Goal: Task Accomplishment & Management: Manage account settings

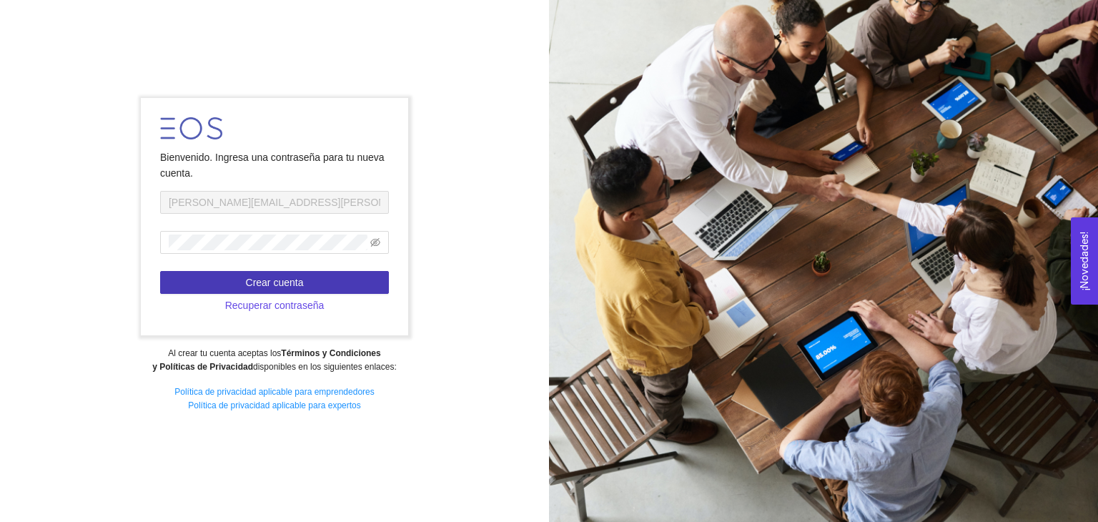
click at [292, 282] on span "Crear cuenta" at bounding box center [275, 283] width 58 height 16
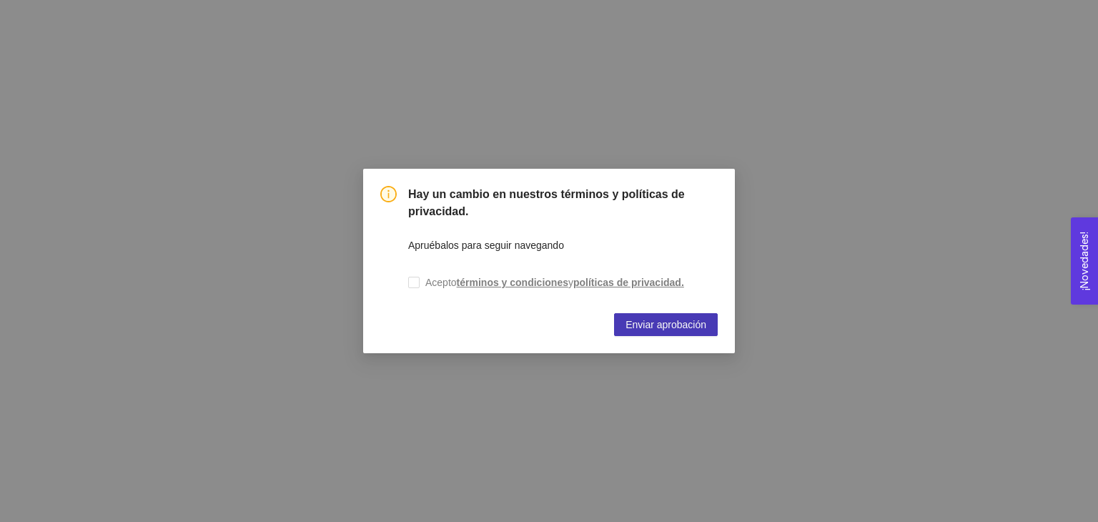
click at [672, 328] on span "Enviar aprobación" at bounding box center [666, 325] width 81 height 16
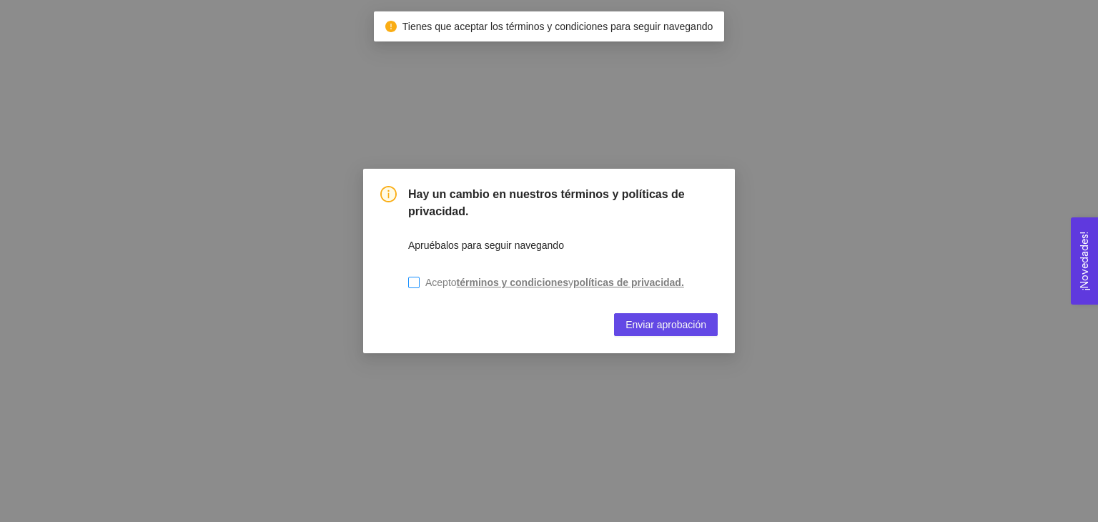
click at [415, 283] on input "Acepto términos y condiciones y políticas de privacidad." at bounding box center [413, 282] width 11 height 11
checkbox input "true"
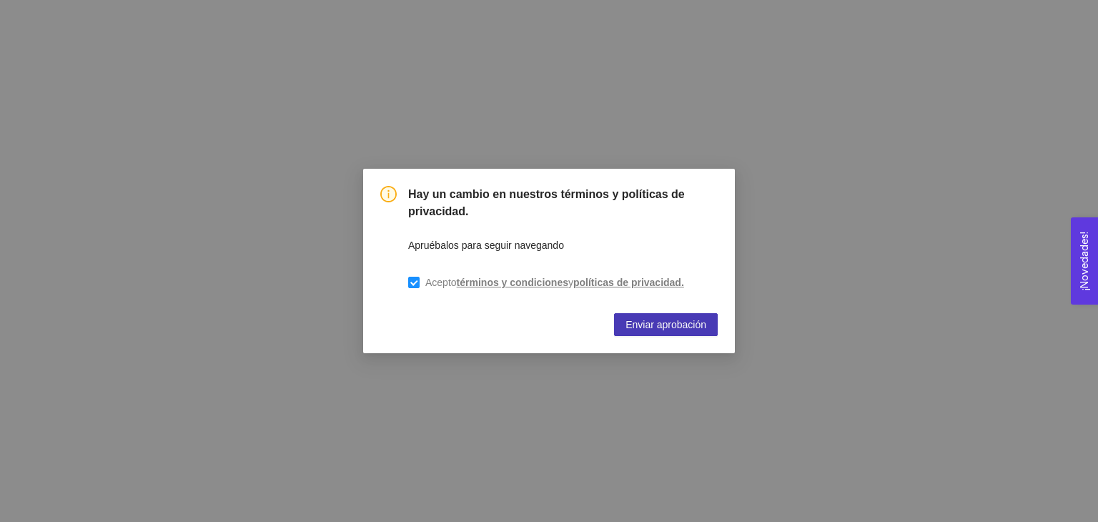
click at [689, 325] on span "Enviar aprobación" at bounding box center [666, 325] width 81 height 16
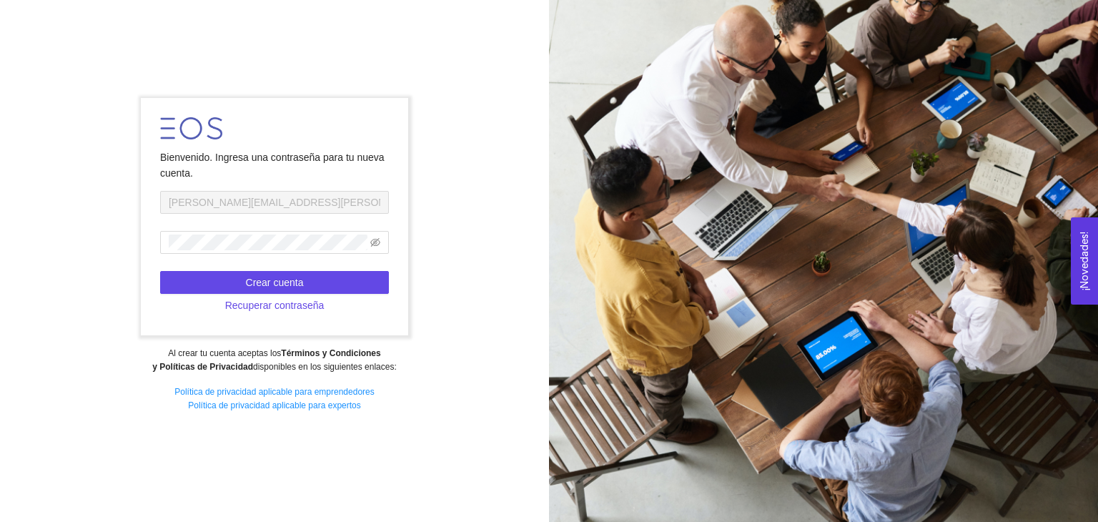
click at [168, 129] on img at bounding box center [191, 128] width 62 height 22
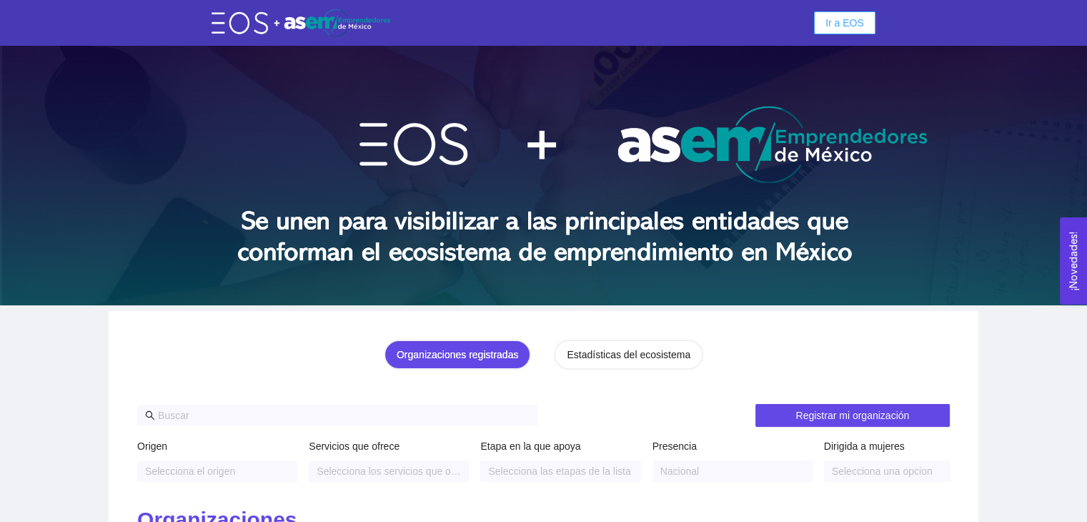
click at [835, 19] on span "Ir a EOS" at bounding box center [845, 23] width 39 height 16
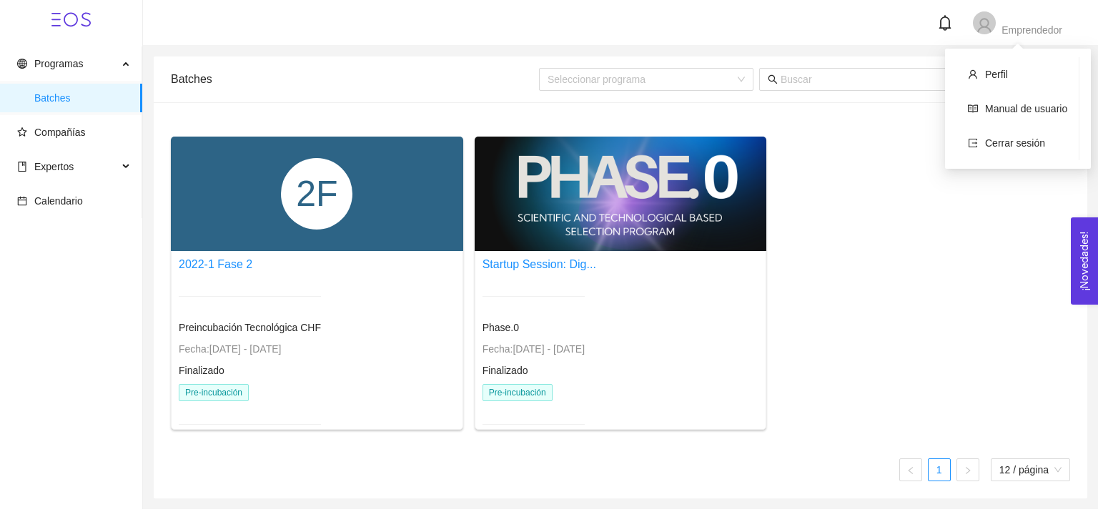
click at [992, 24] on icon "user" at bounding box center [984, 25] width 17 height 17
click at [992, 74] on span "Perfil" at bounding box center [996, 74] width 23 height 11
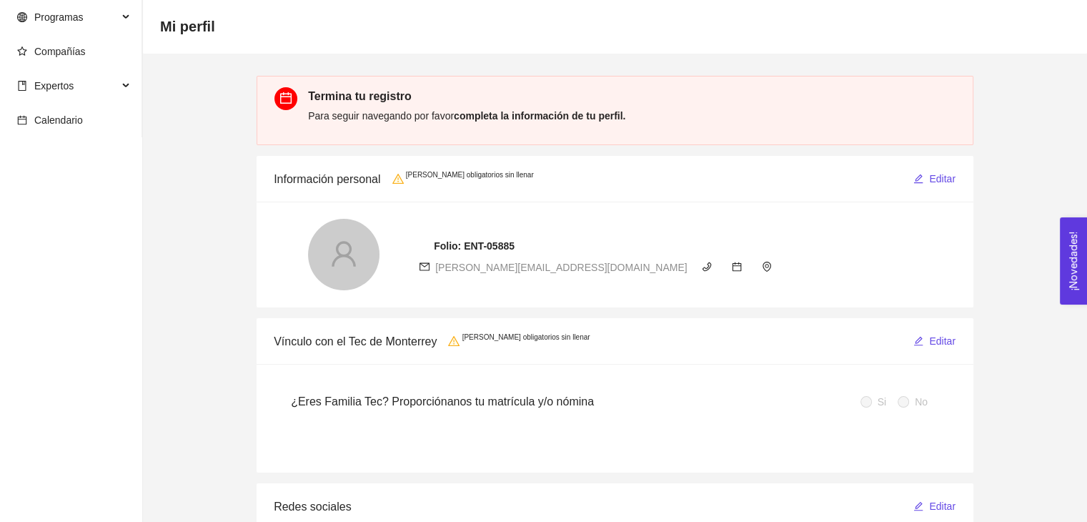
scroll to position [71, 0]
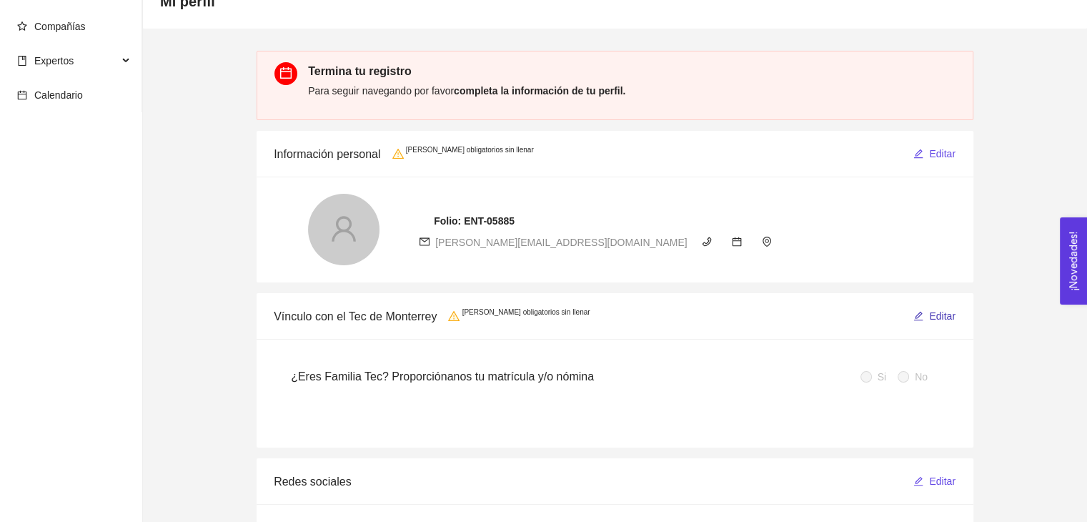
click at [937, 321] on span "Editar" at bounding box center [942, 316] width 26 height 16
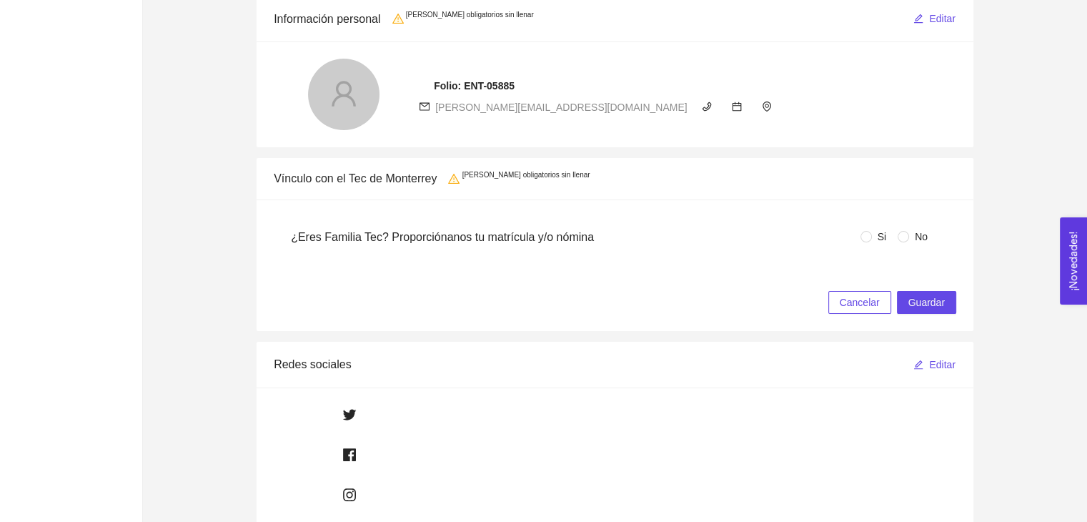
scroll to position [214, 0]
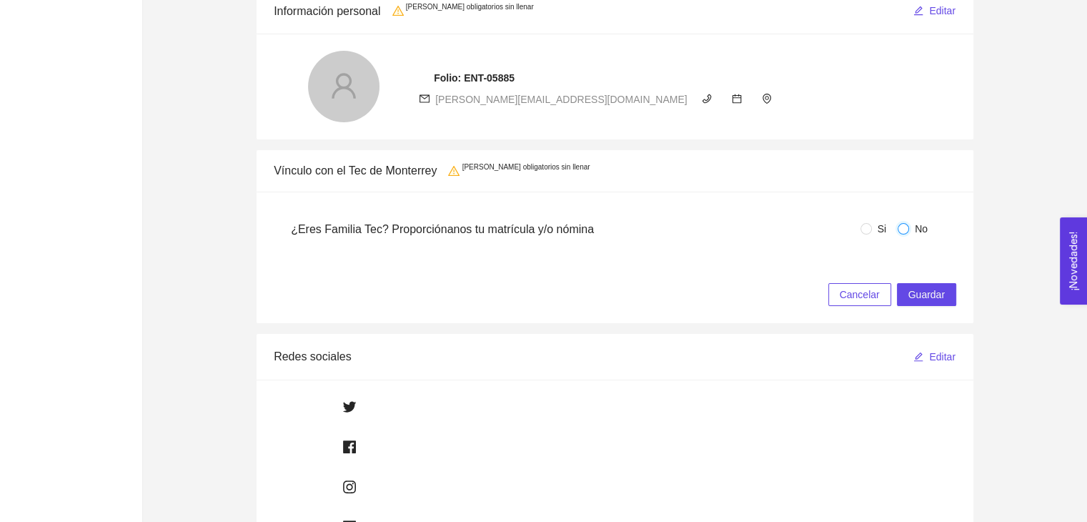
click at [907, 230] on input "No" at bounding box center [903, 228] width 11 height 11
radio input "true"
click at [928, 296] on span "Guardar" at bounding box center [927, 295] width 36 height 16
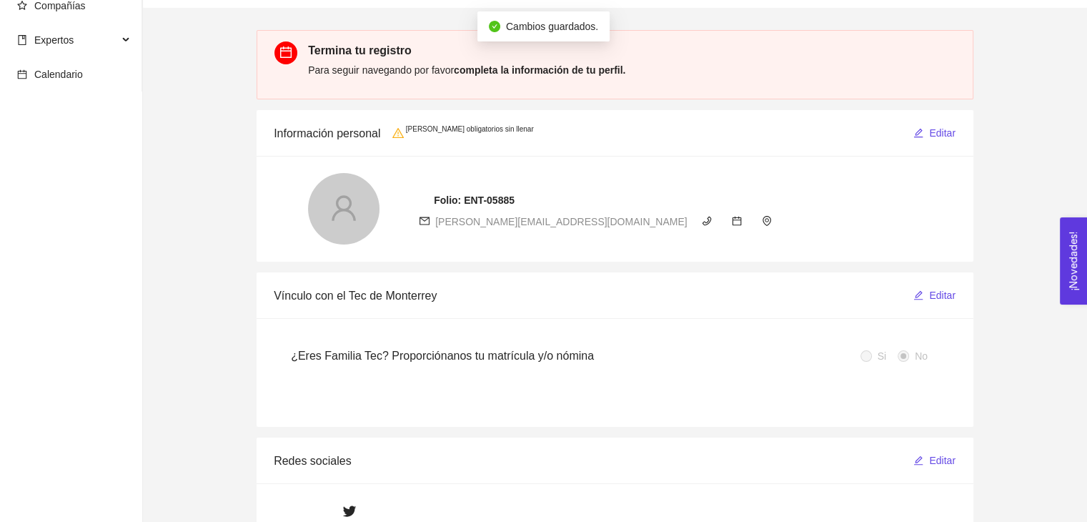
scroll to position [0, 0]
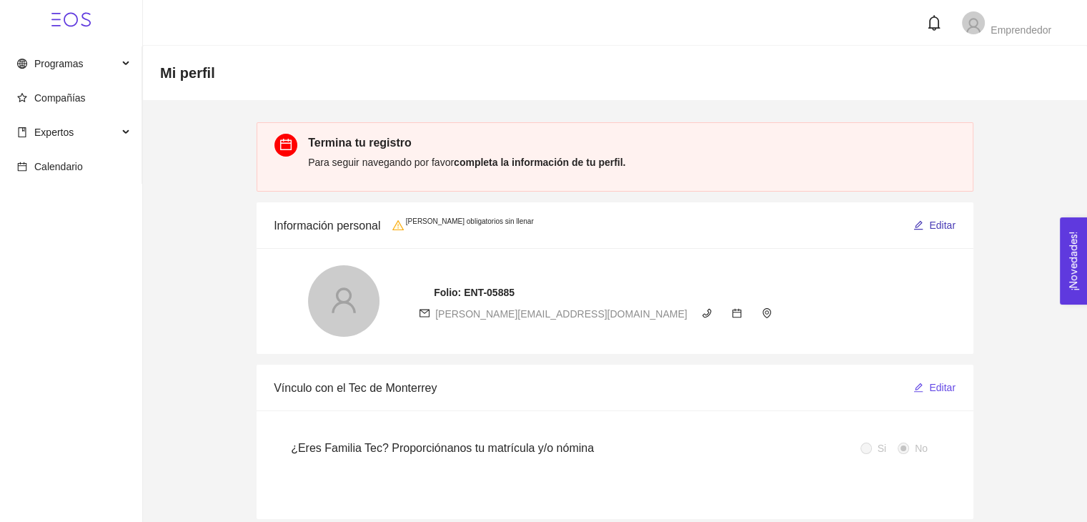
click at [942, 220] on span "Editar" at bounding box center [942, 225] width 26 height 16
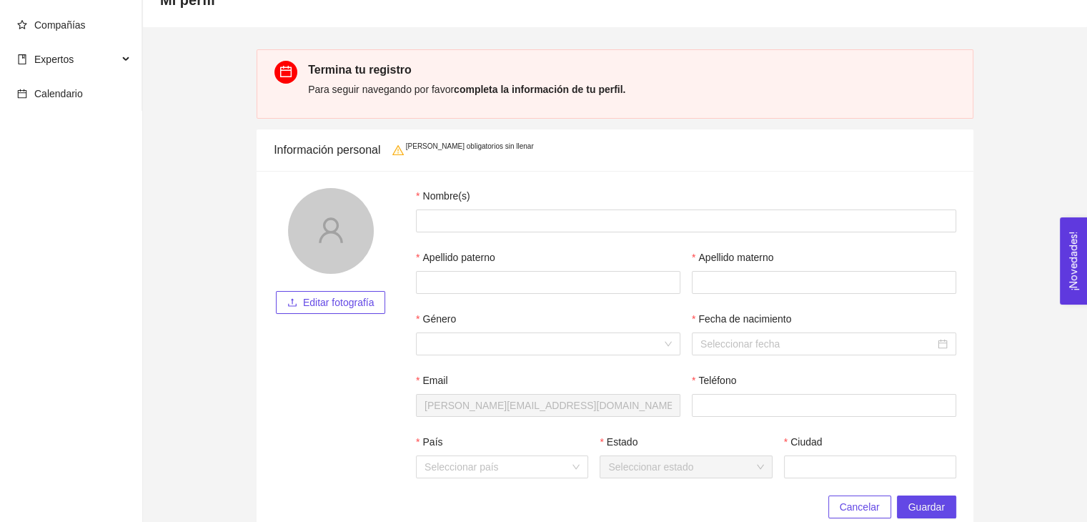
scroll to position [71, 0]
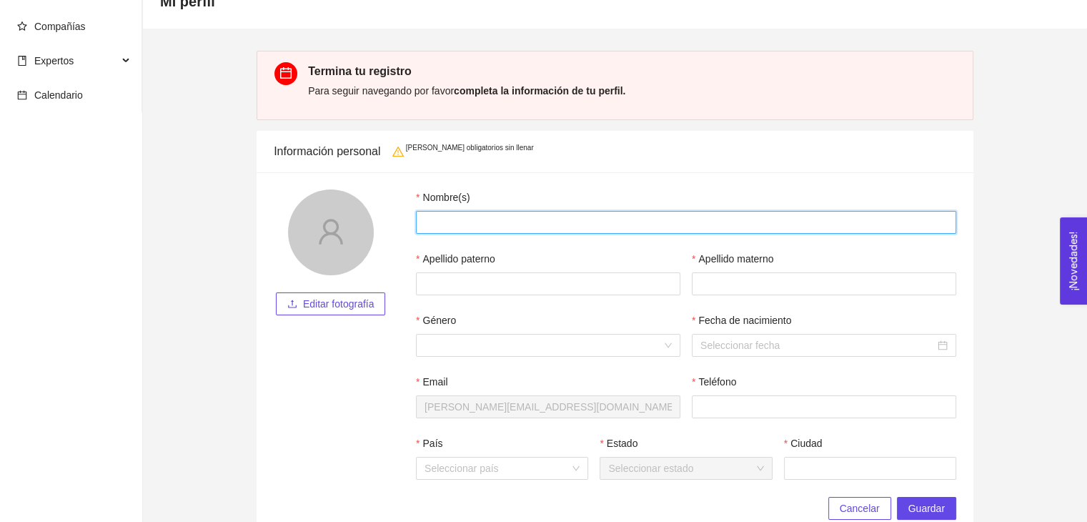
click at [466, 220] on input "Nombre(s)" at bounding box center [686, 222] width 541 height 23
type input "William Alberto"
type input "Sevilla"
type input "Aguilar"
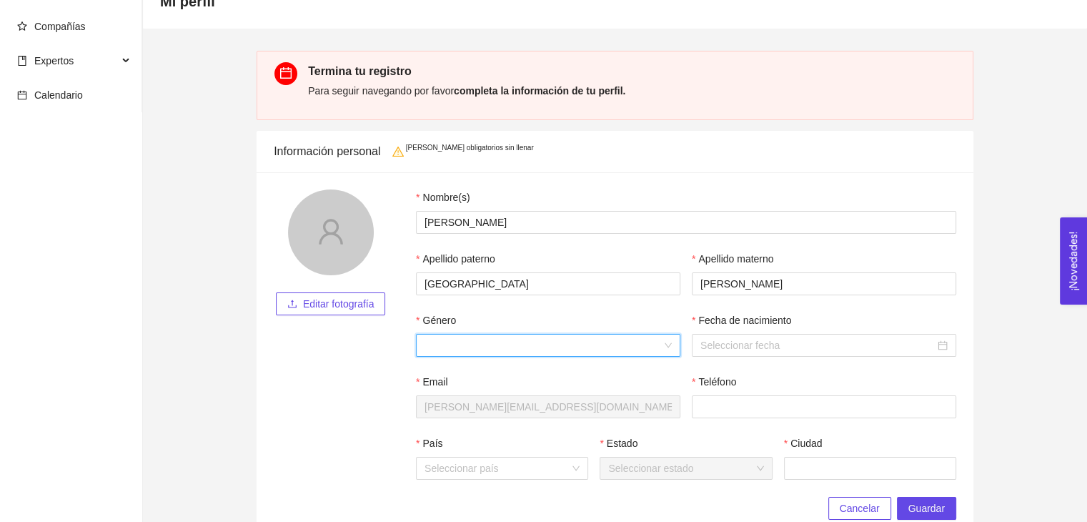
click at [655, 346] on input "Género" at bounding box center [543, 345] width 237 height 21
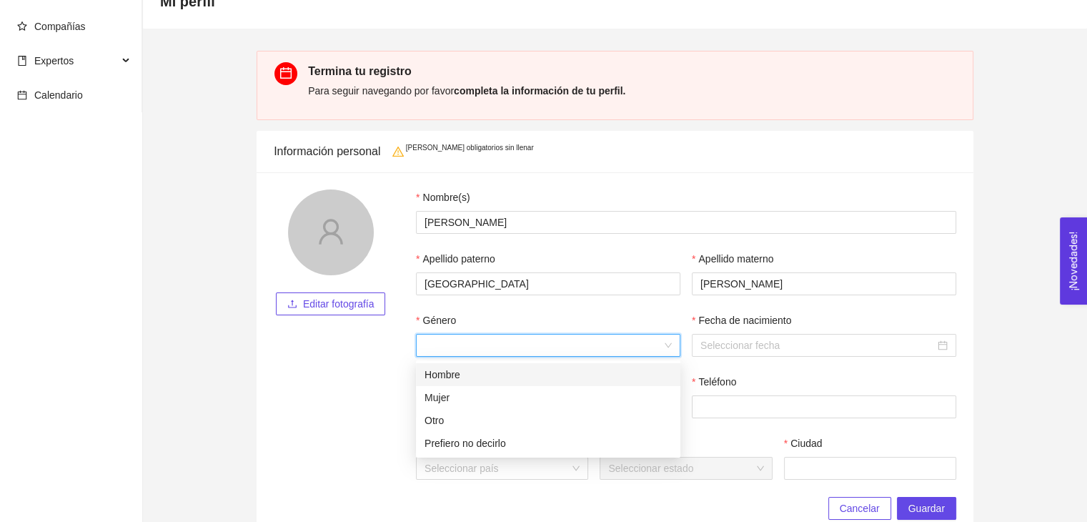
click at [502, 375] on div "Hombre" at bounding box center [548, 375] width 247 height 16
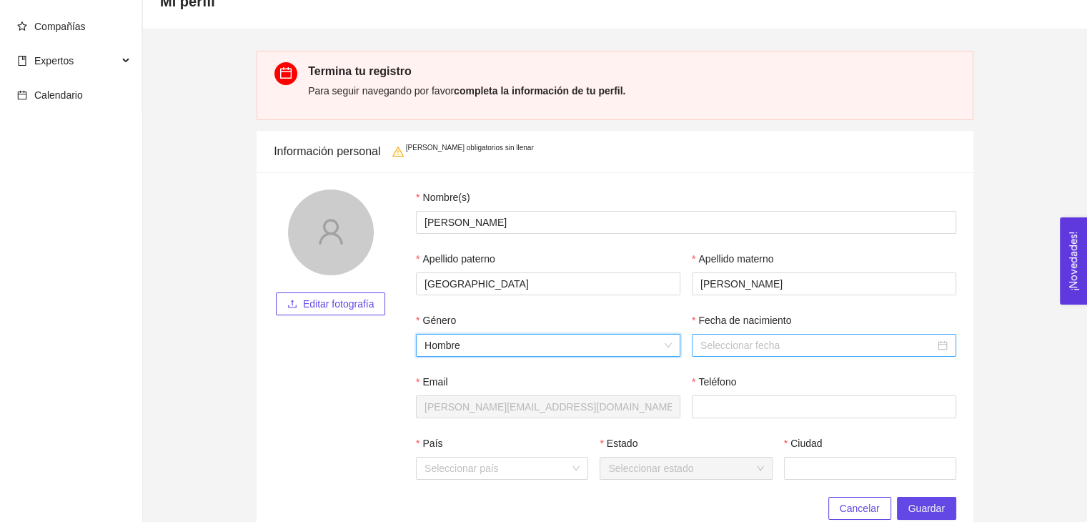
click at [761, 344] on input "Fecha de nacimiento" at bounding box center [818, 345] width 235 height 16
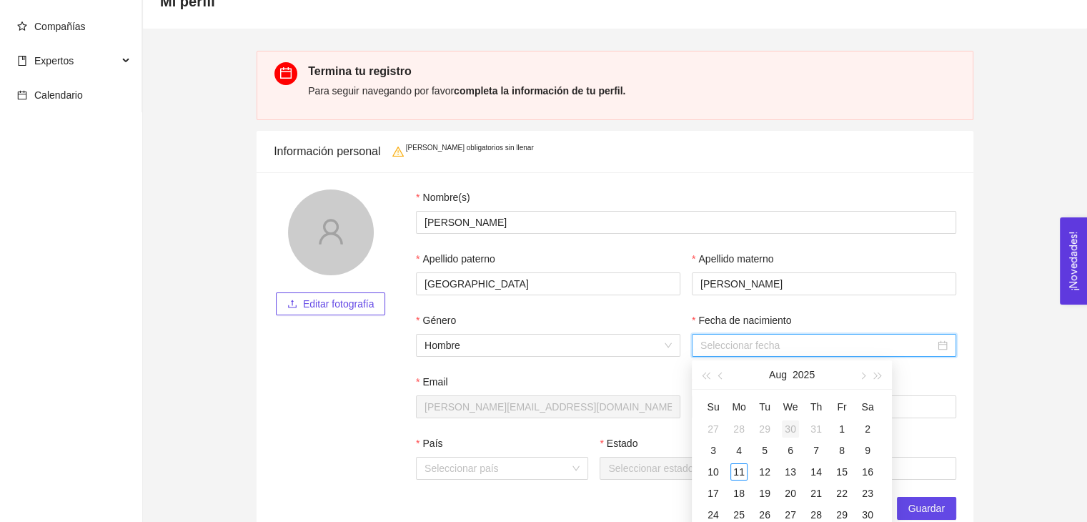
type input "2025-07-30"
click at [806, 370] on button "2025" at bounding box center [804, 374] width 22 height 29
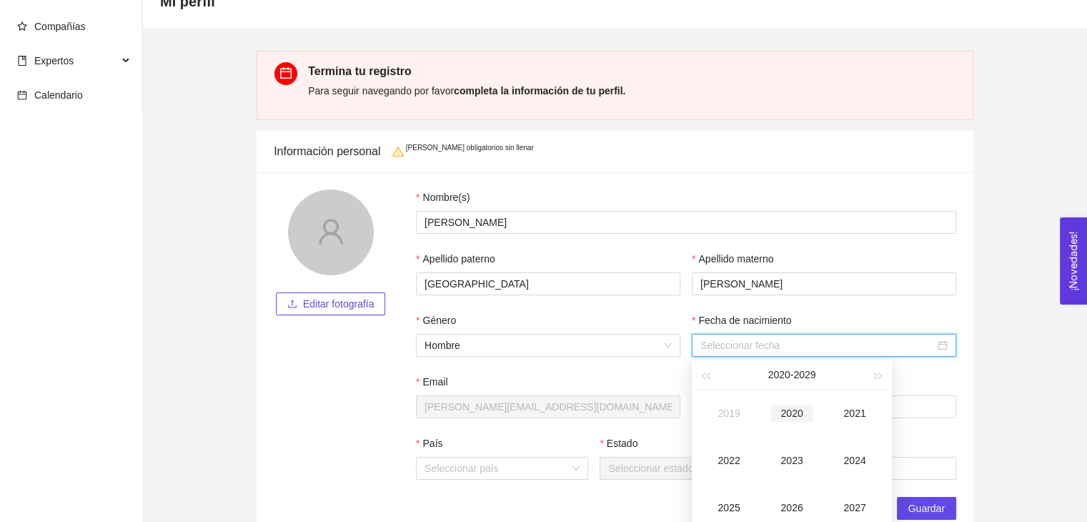
type input "2020-08-11"
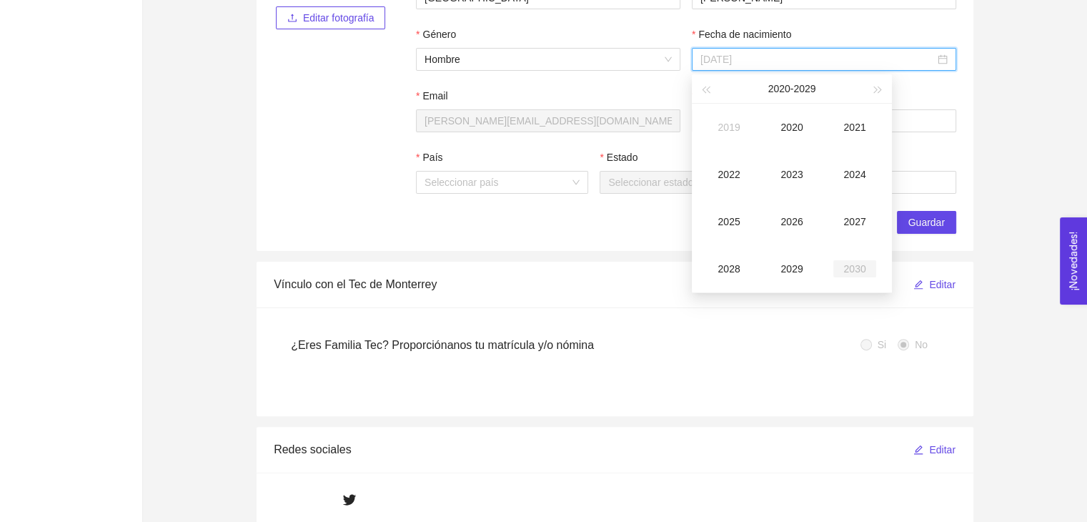
type input "2030-08-11"
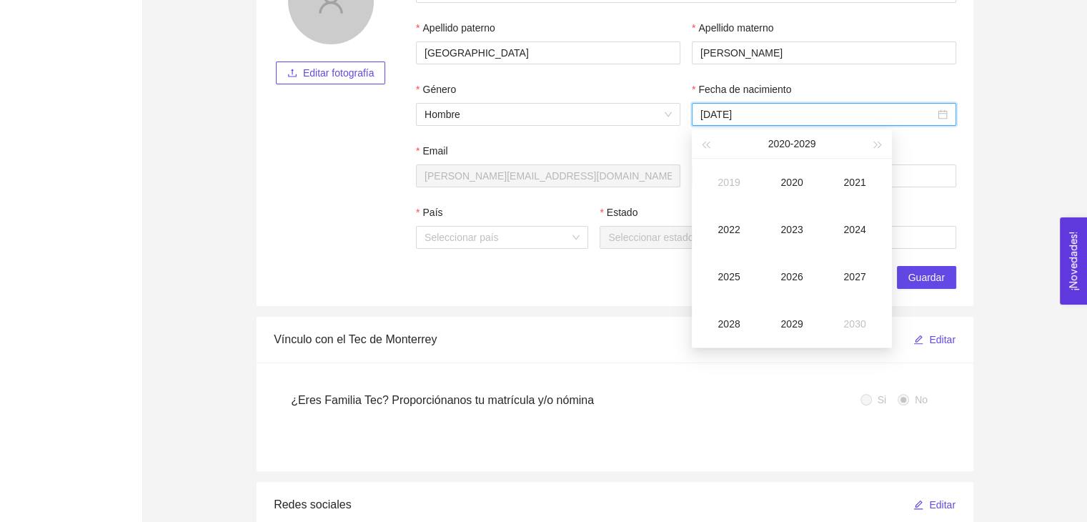
type input "2021-08-11"
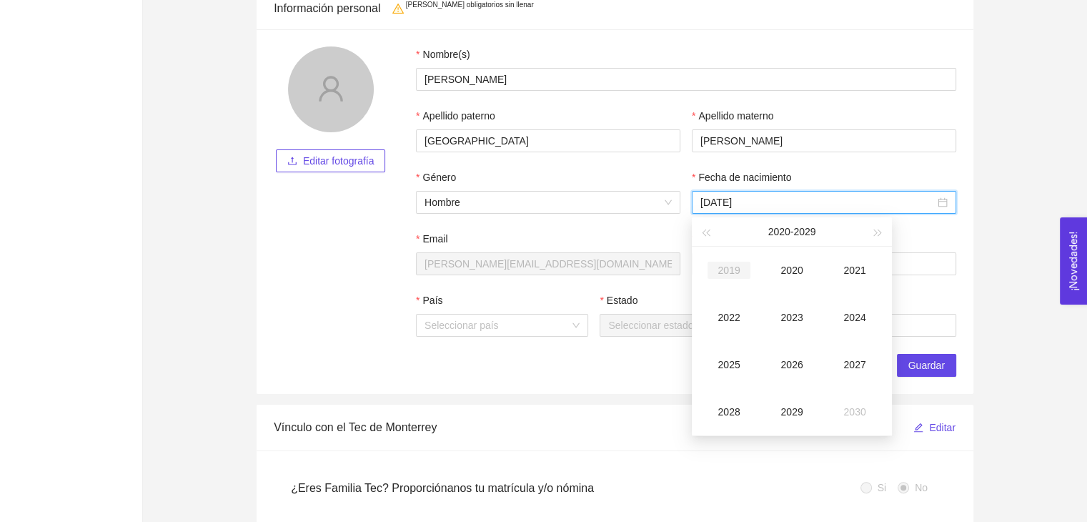
type input "2019-08-11"
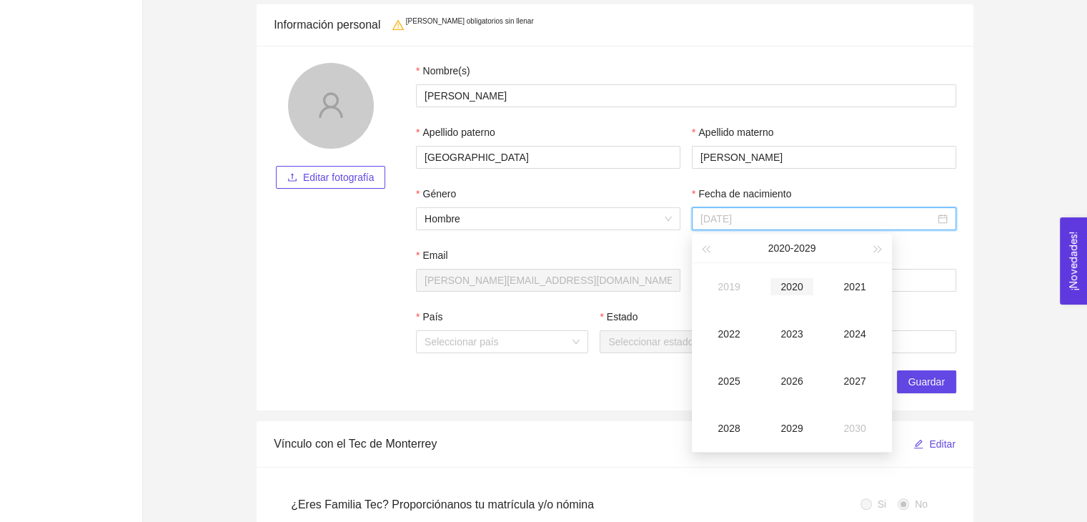
scroll to position [214, 0]
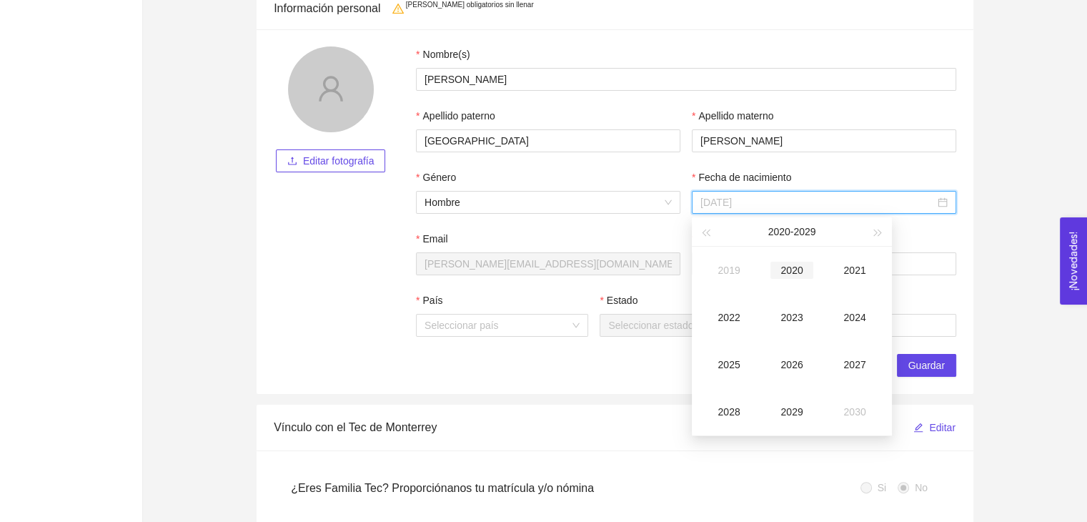
type input "2020-08-11"
type input "2019-08-11"
click at [706, 234] on span "button" at bounding box center [705, 233] width 7 height 7
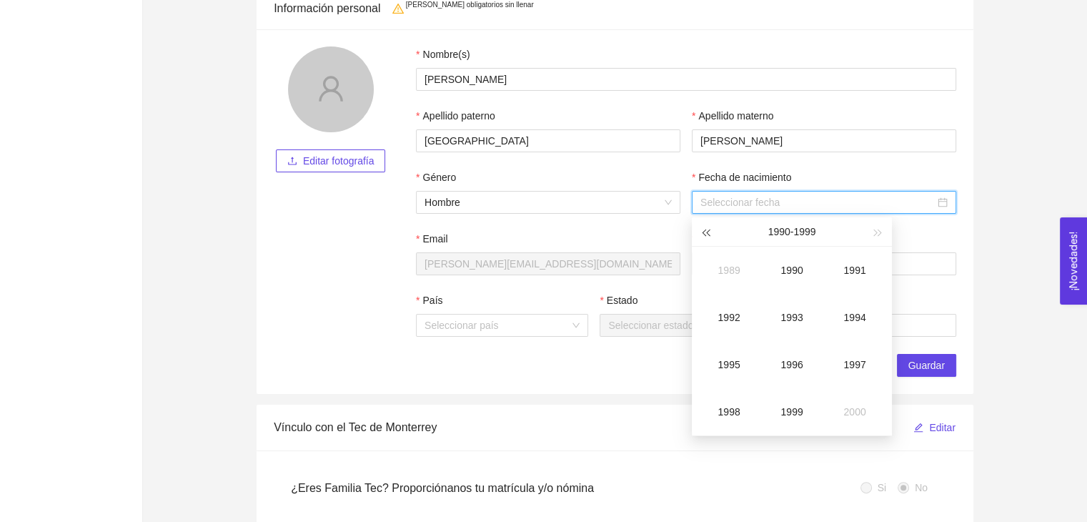
click at [706, 234] on span "button" at bounding box center [705, 233] width 7 height 7
type input "1984-08-11"
click at [855, 319] on div "1984" at bounding box center [855, 317] width 43 height 17
type input "1984-11-11"
click at [791, 410] on div "Nov" at bounding box center [792, 411] width 43 height 17
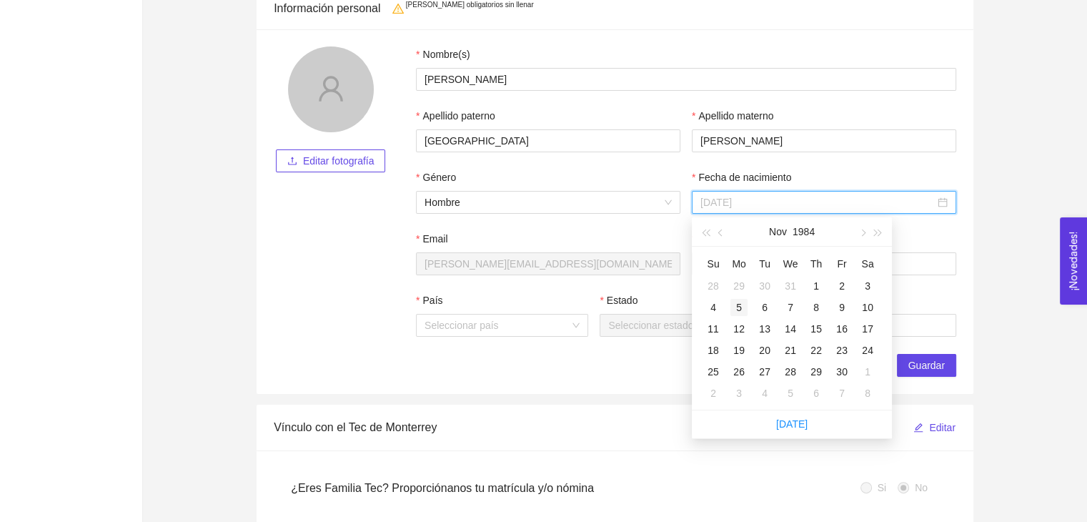
type input "1984-11-05"
click at [737, 307] on div "5" at bounding box center [739, 307] width 17 height 17
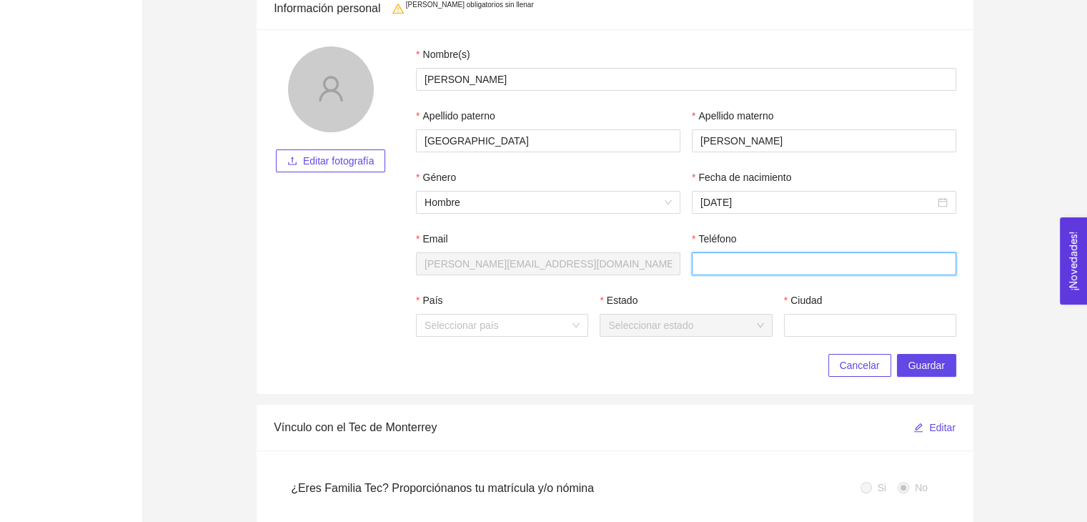
click at [719, 267] on input "Teléfono" at bounding box center [824, 263] width 265 height 23
type input "6141610214"
type input "México"
type input "Chihuahua"
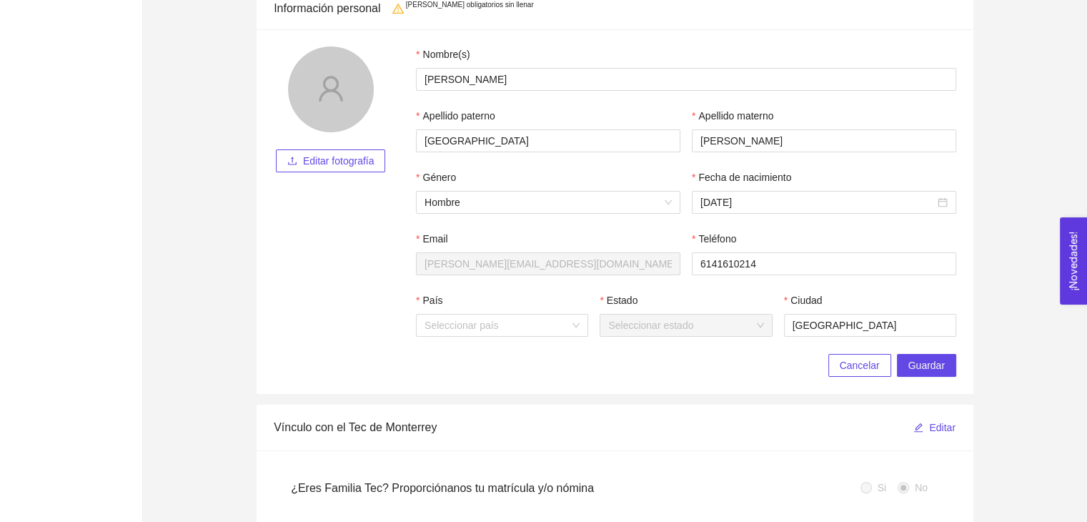
click at [859, 240] on div "Teléfono" at bounding box center [824, 241] width 265 height 21
click at [924, 370] on span "Guardar" at bounding box center [927, 365] width 36 height 16
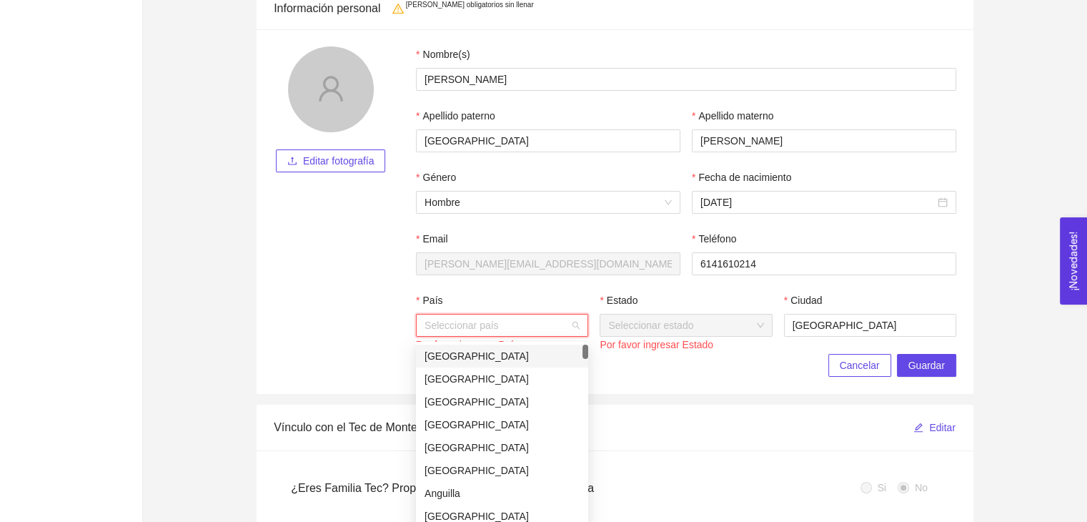
click at [487, 325] on input "País" at bounding box center [497, 325] width 145 height 21
type input "México"
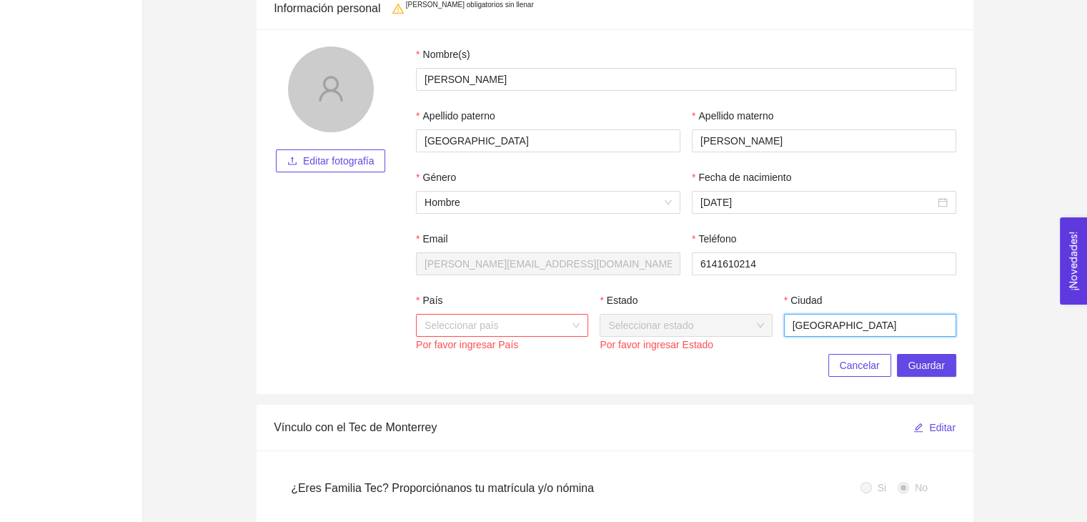
drag, startPoint x: 865, startPoint y: 322, endPoint x: 662, endPoint y: 305, distance: 203.8
click at [663, 303] on div "País Seleccionar país Por favor ingresar País Estado Seleccionar estado Por fav…" at bounding box center [686, 322] width 552 height 61
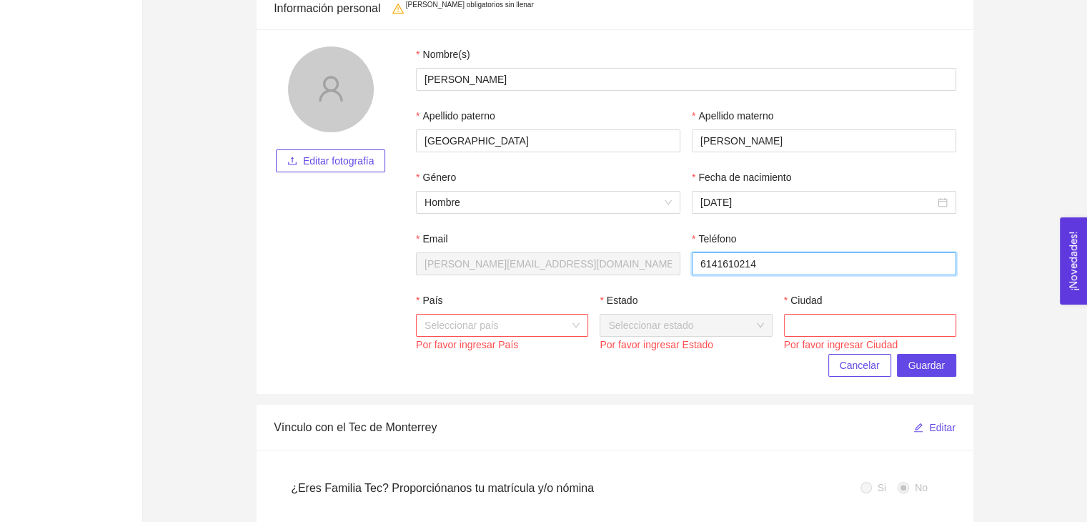
drag, startPoint x: 781, startPoint y: 256, endPoint x: 507, endPoint y: 243, distance: 274.9
click at [507, 242] on div "Email william.sevilla@straf.com.mx Teléfono 6141610214" at bounding box center [686, 261] width 552 height 61
type input "6141610214"
click at [386, 335] on div "Editar fotografía" at bounding box center [331, 199] width 114 height 307
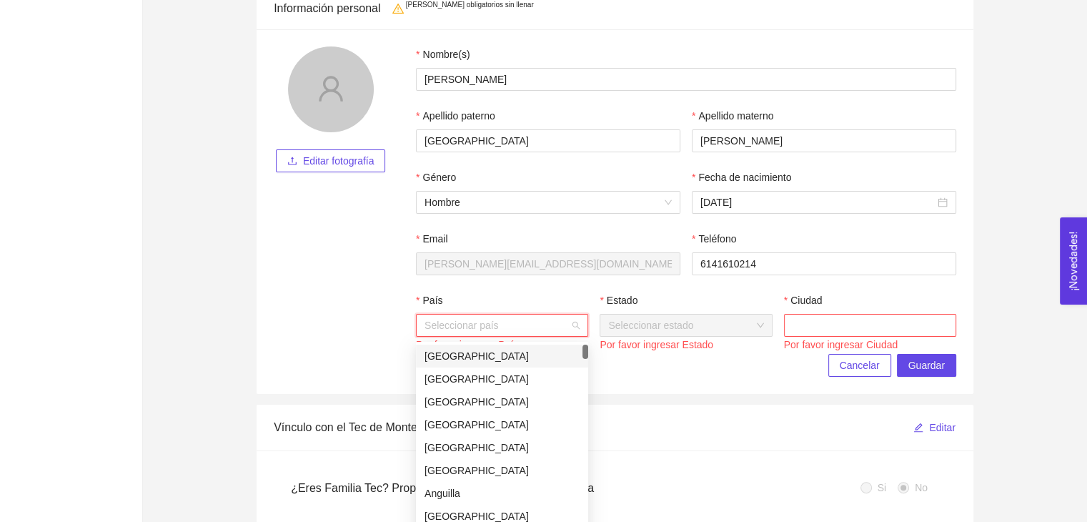
click at [510, 322] on input "País" at bounding box center [497, 325] width 145 height 21
type input "mé"
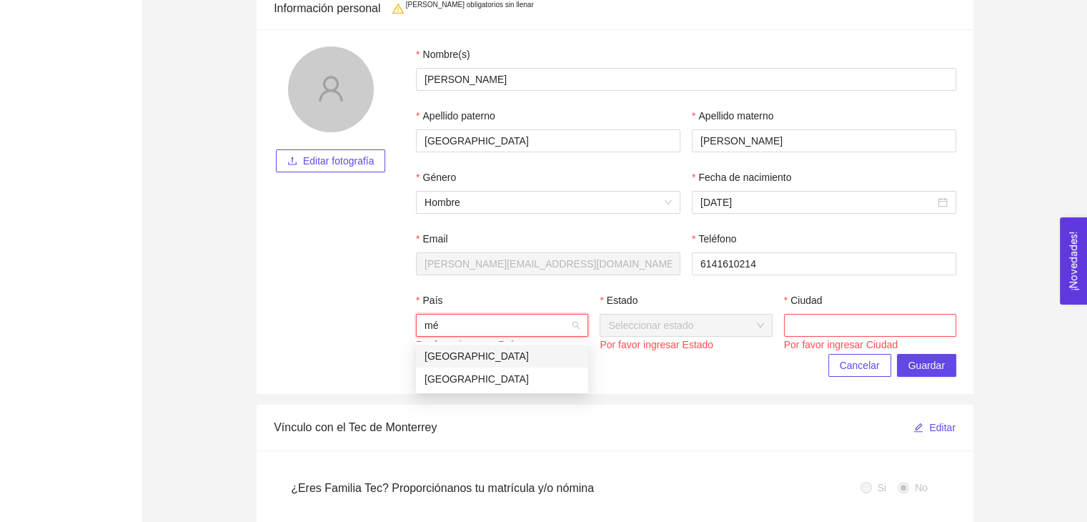
click at [445, 356] on div "México" at bounding box center [502, 356] width 155 height 16
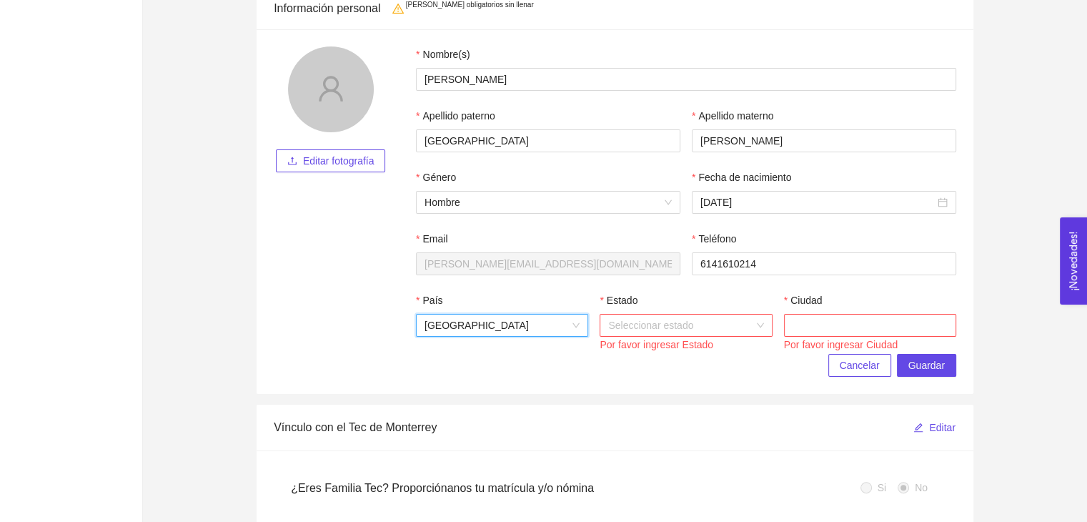
click at [754, 330] on div "Seleccionar estado" at bounding box center [686, 325] width 172 height 23
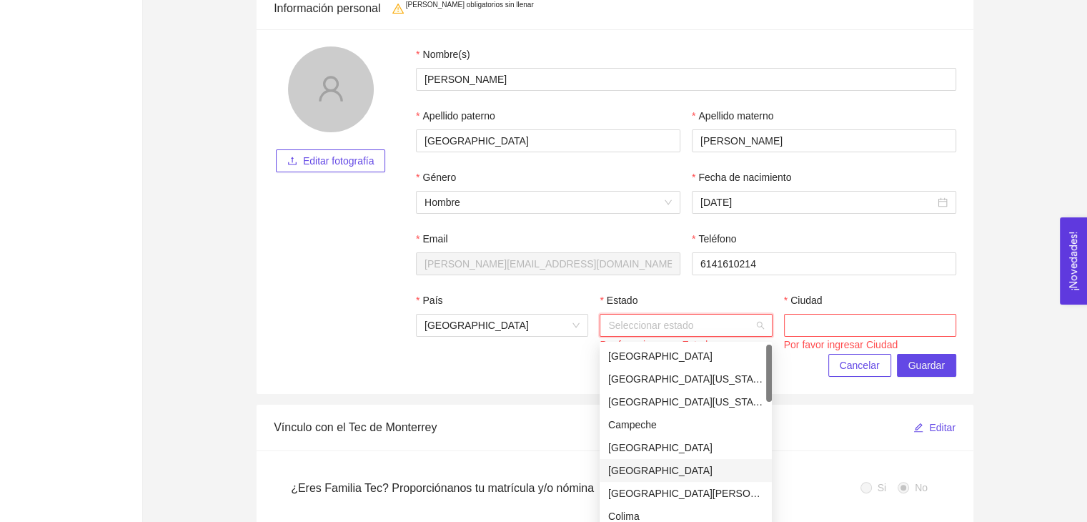
click at [640, 475] on div "Chihuahua" at bounding box center [685, 471] width 155 height 16
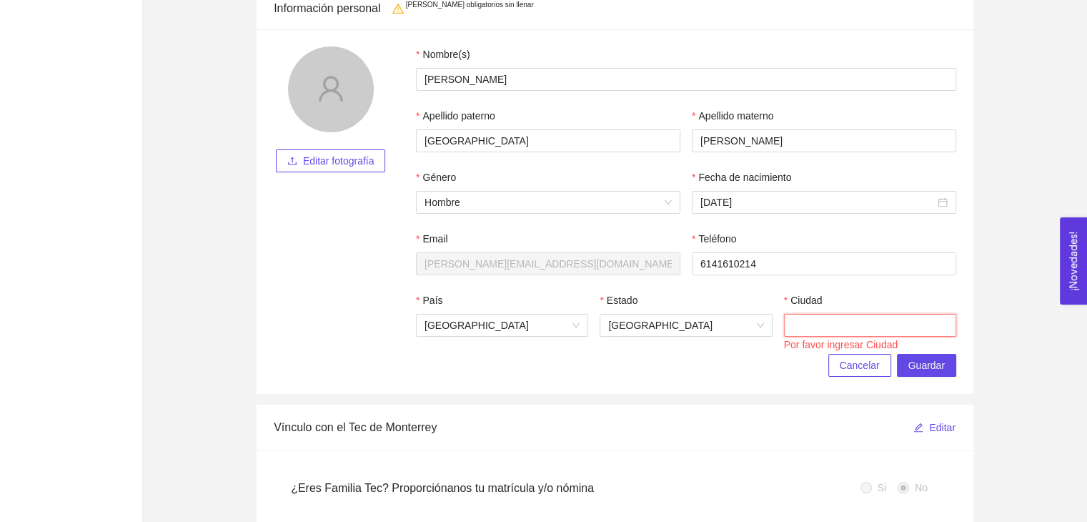
click at [886, 327] on input "Ciudad" at bounding box center [870, 325] width 172 height 23
type input "Chihuahua"
click at [924, 371] on span "Guardar" at bounding box center [927, 365] width 36 height 16
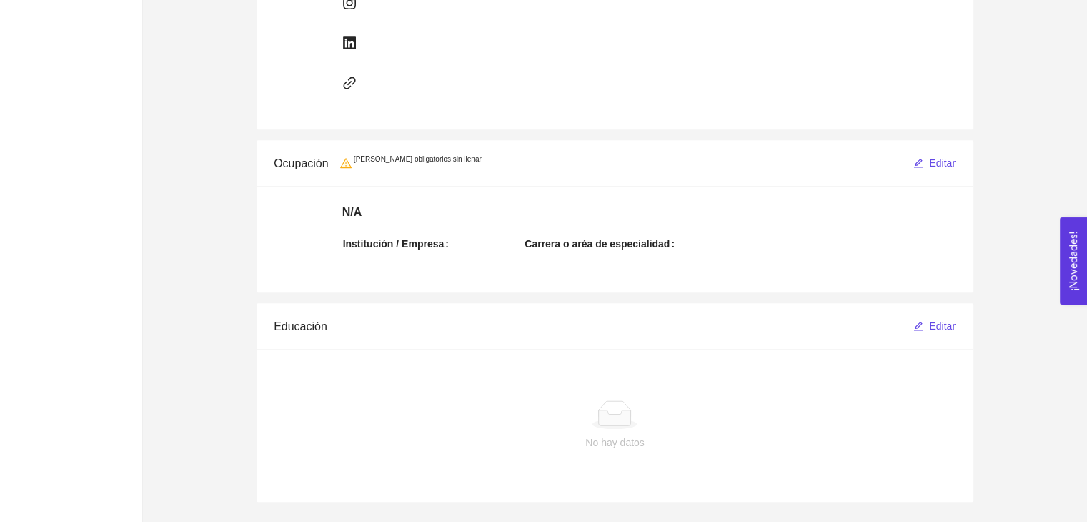
scroll to position [681, 0]
click at [933, 165] on span "Editar" at bounding box center [942, 162] width 26 height 16
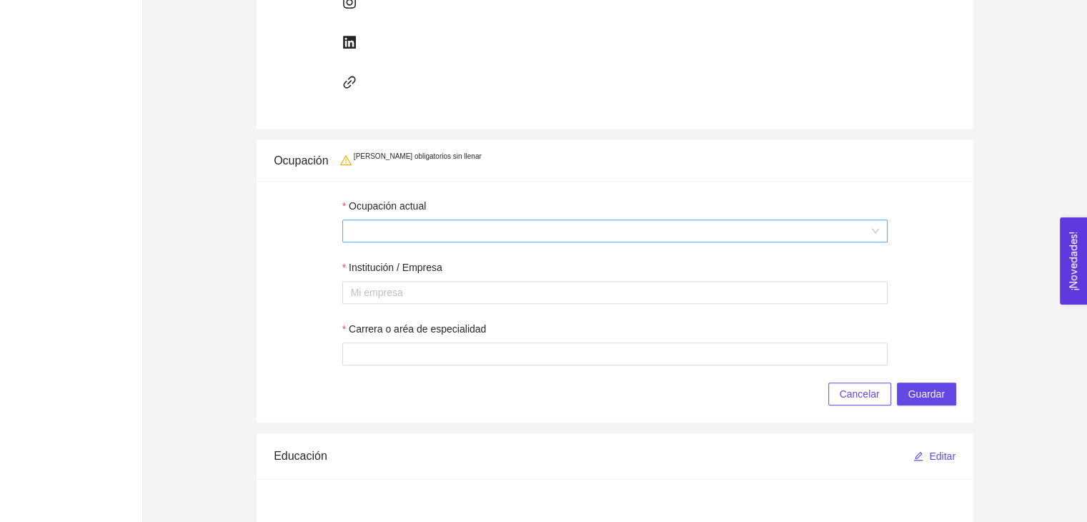
click at [443, 233] on span at bounding box center [615, 230] width 529 height 21
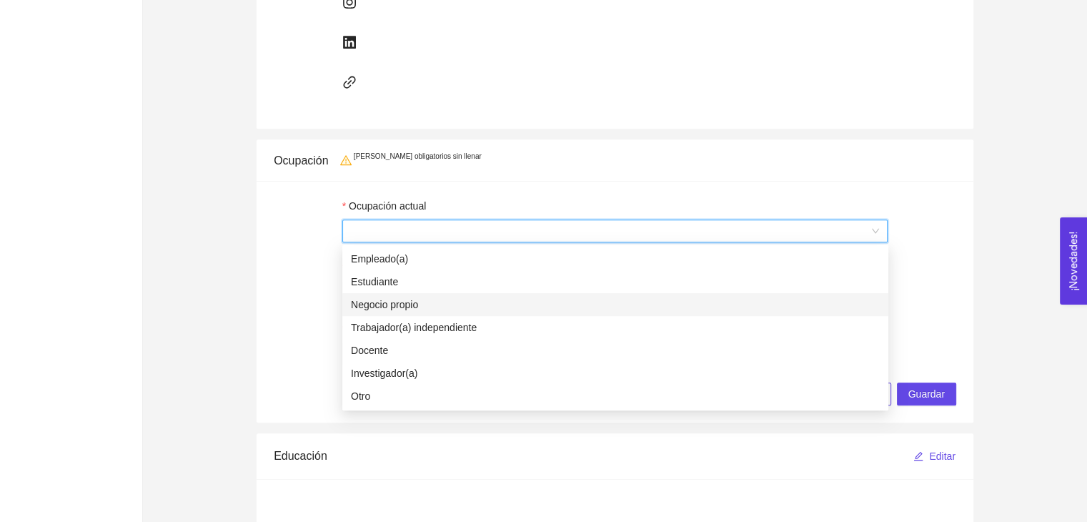
click at [403, 301] on div "Negocio propio" at bounding box center [615, 305] width 529 height 16
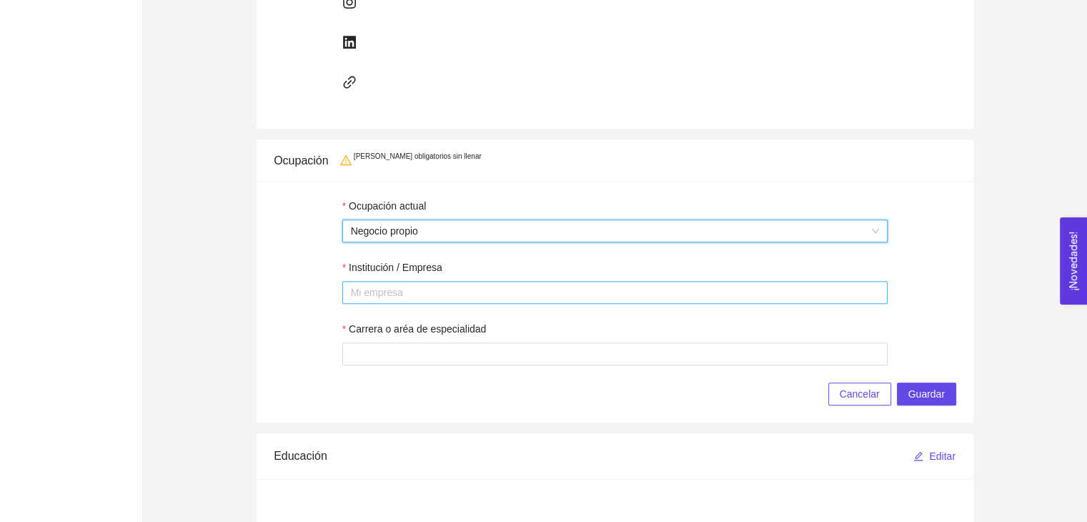
click at [408, 290] on div at bounding box center [615, 292] width 539 height 17
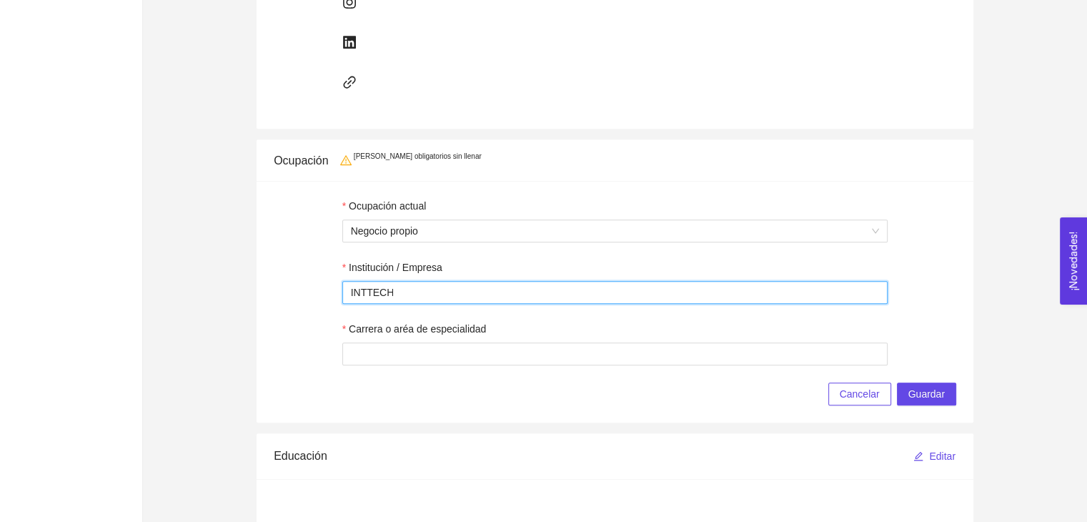
type input "INTTECH"
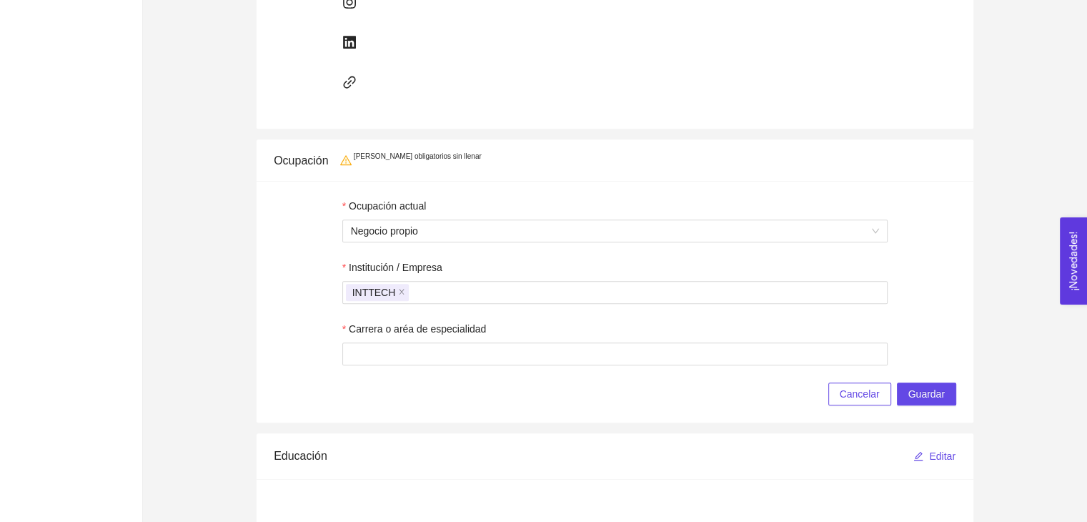
click at [463, 340] on div "Carrera o aréa de especialidad" at bounding box center [615, 331] width 546 height 21
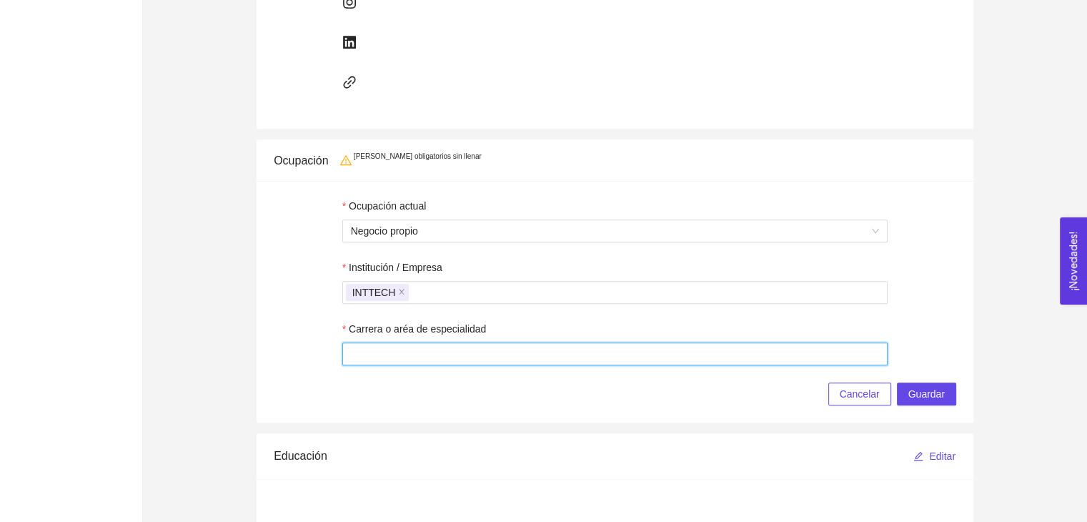
click at [463, 352] on input "Carrera o aréa de especialidad" at bounding box center [615, 353] width 546 height 23
type input "t"
type input "Tecnologia"
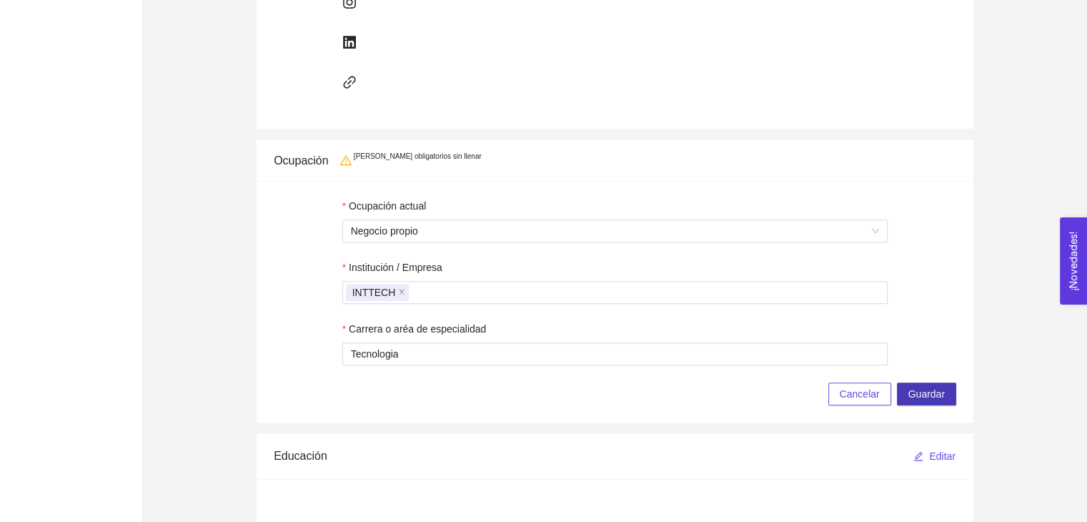
click at [943, 393] on span "Guardar" at bounding box center [927, 394] width 36 height 16
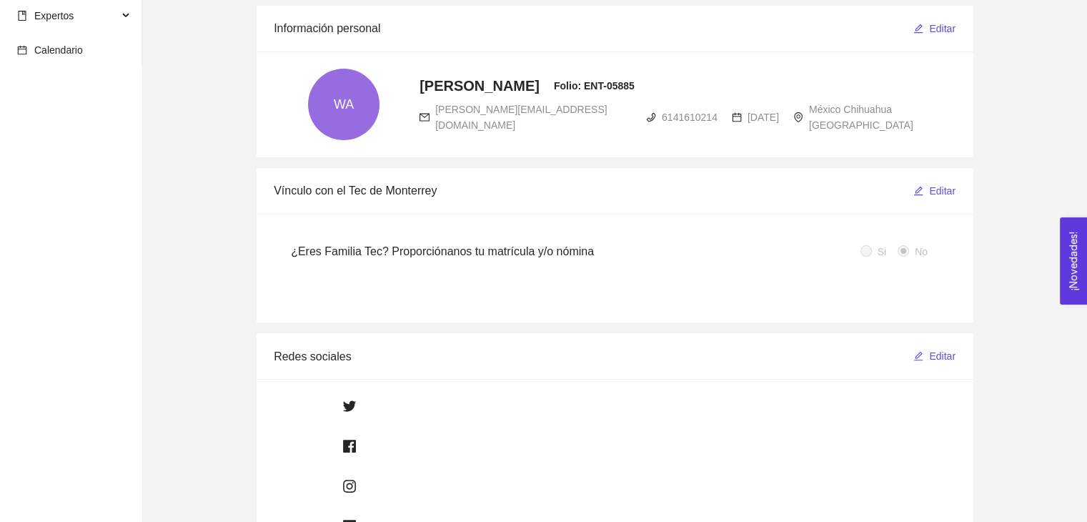
scroll to position [0, 0]
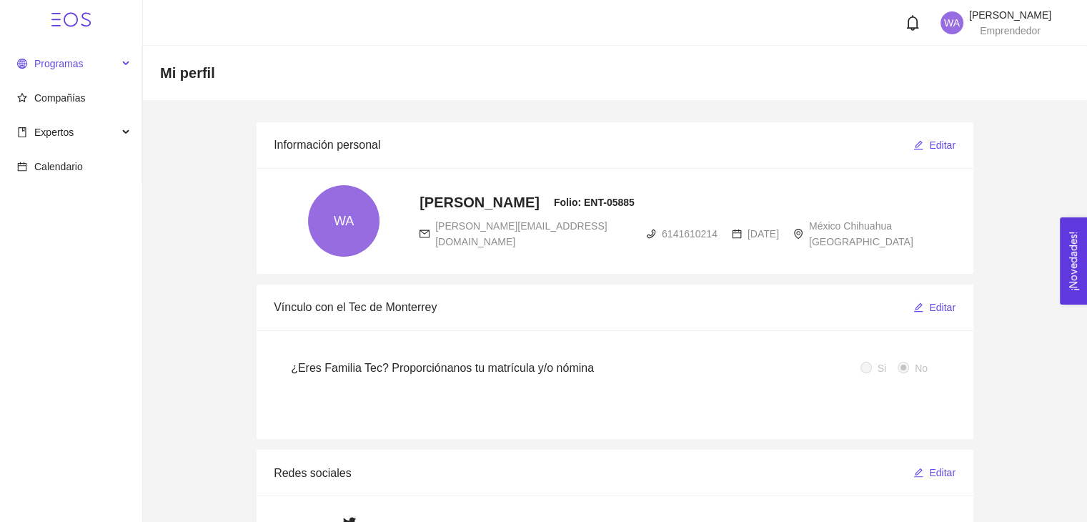
click at [83, 65] on span "Programas" at bounding box center [67, 63] width 101 height 29
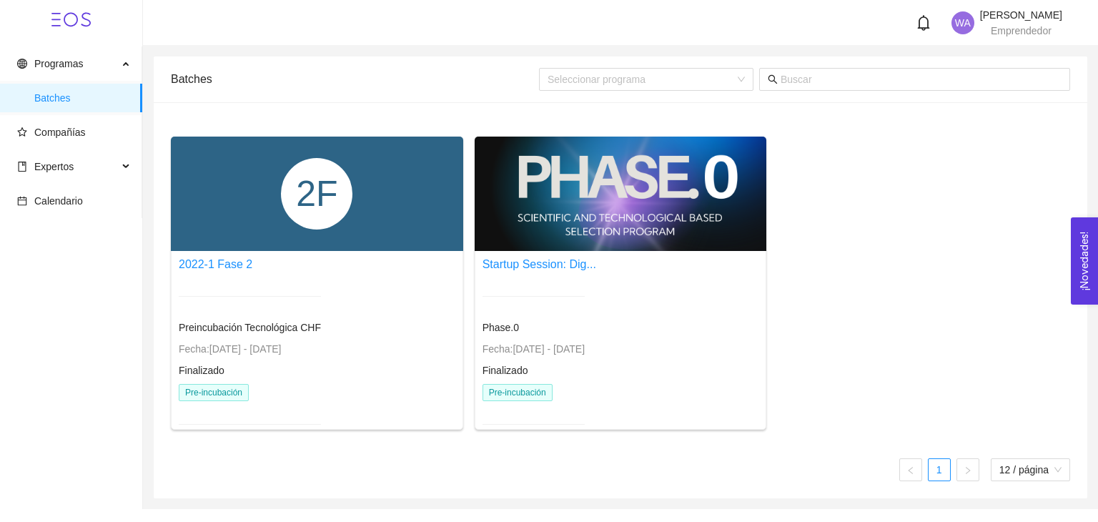
click at [277, 187] on div "2F" at bounding box center [317, 194] width 292 height 114
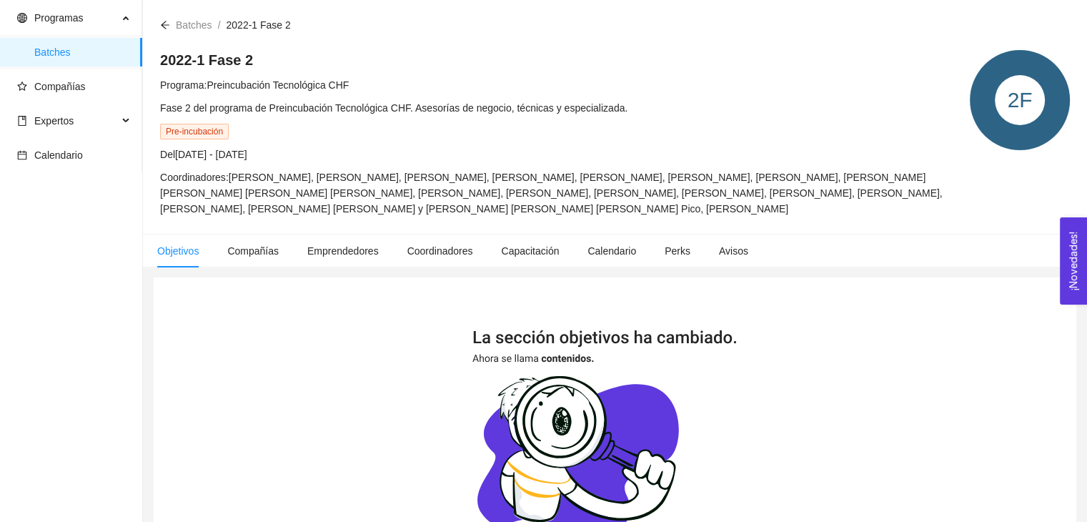
scroll to position [71, 0]
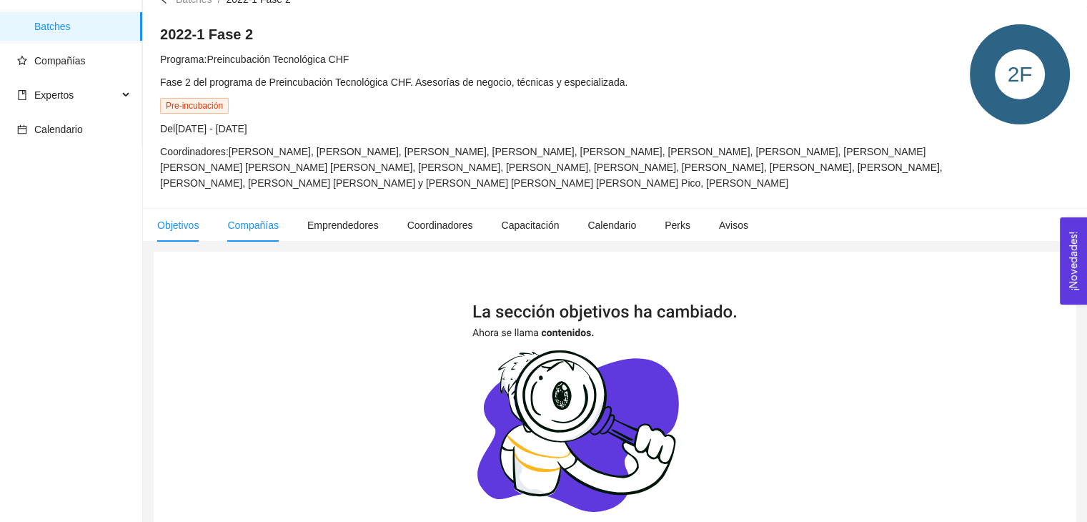
click at [257, 231] on span "Compañías" at bounding box center [252, 224] width 51 height 11
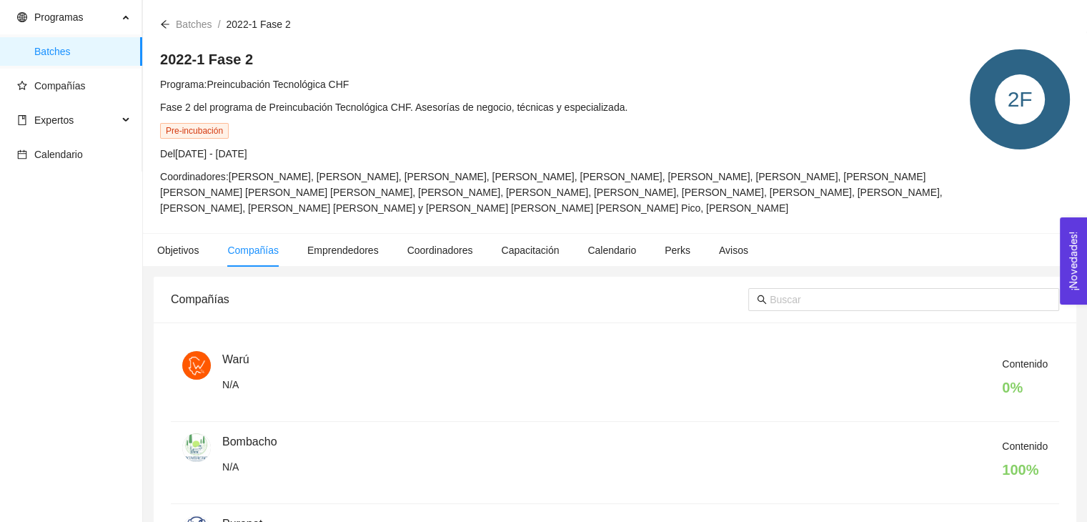
scroll to position [71, 0]
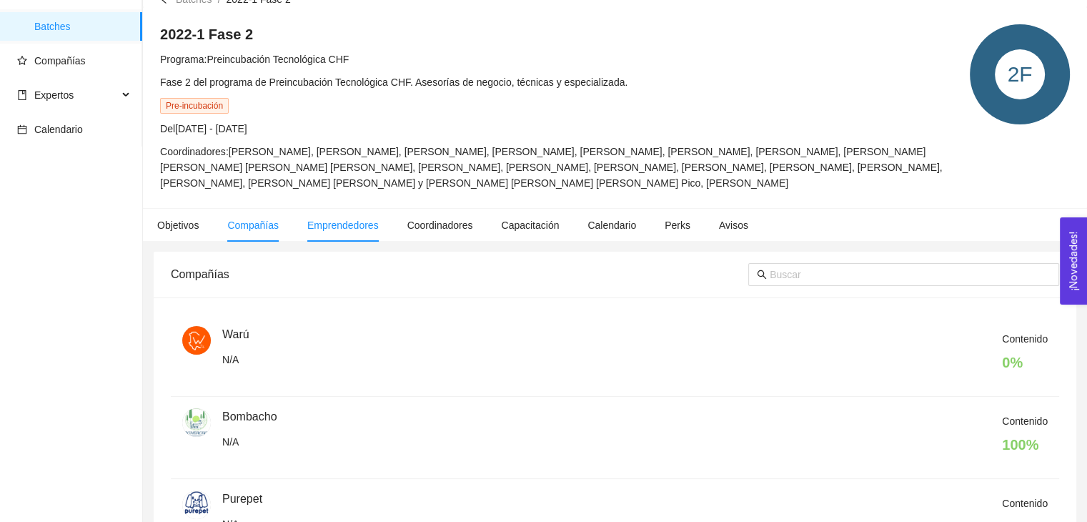
click at [332, 231] on span "Emprendedores" at bounding box center [342, 224] width 71 height 11
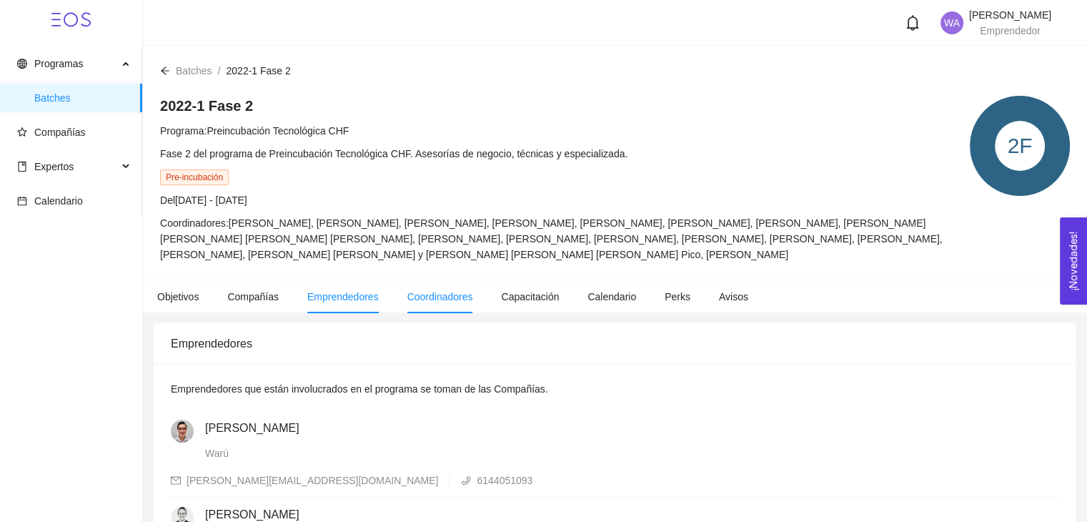
click at [434, 302] on span "Coordinadores" at bounding box center [441, 296] width 66 height 11
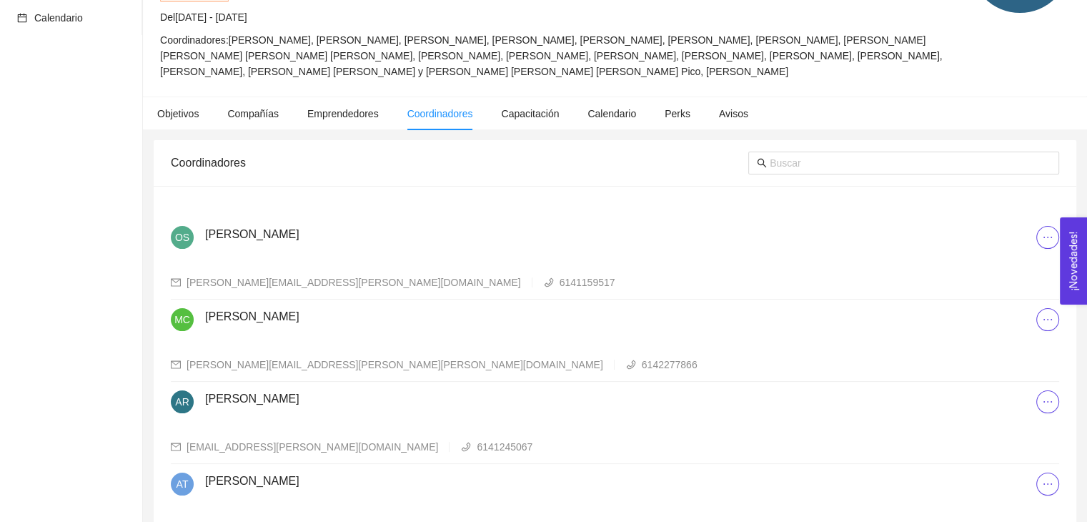
scroll to position [139, 0]
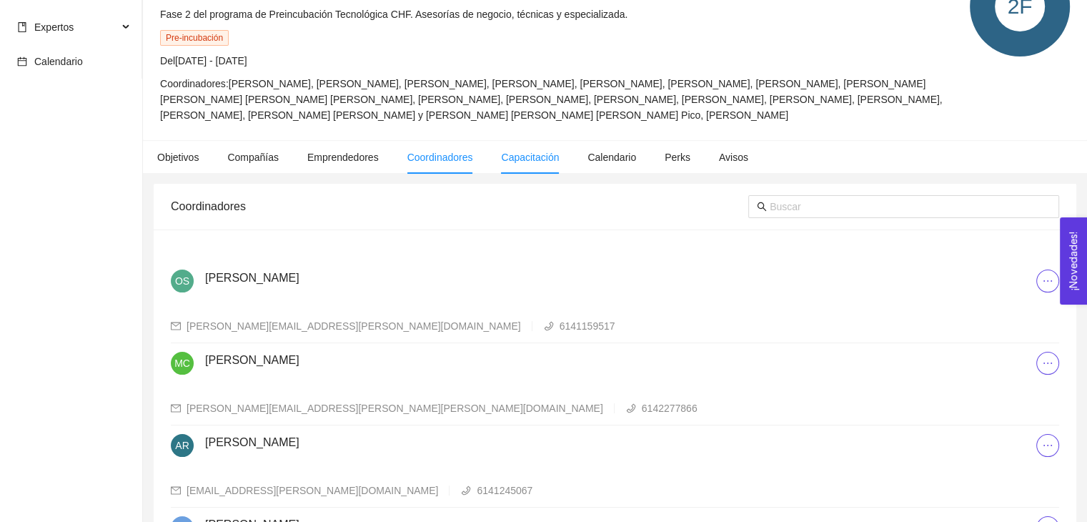
click at [538, 163] on span "Capacitación" at bounding box center [530, 157] width 58 height 11
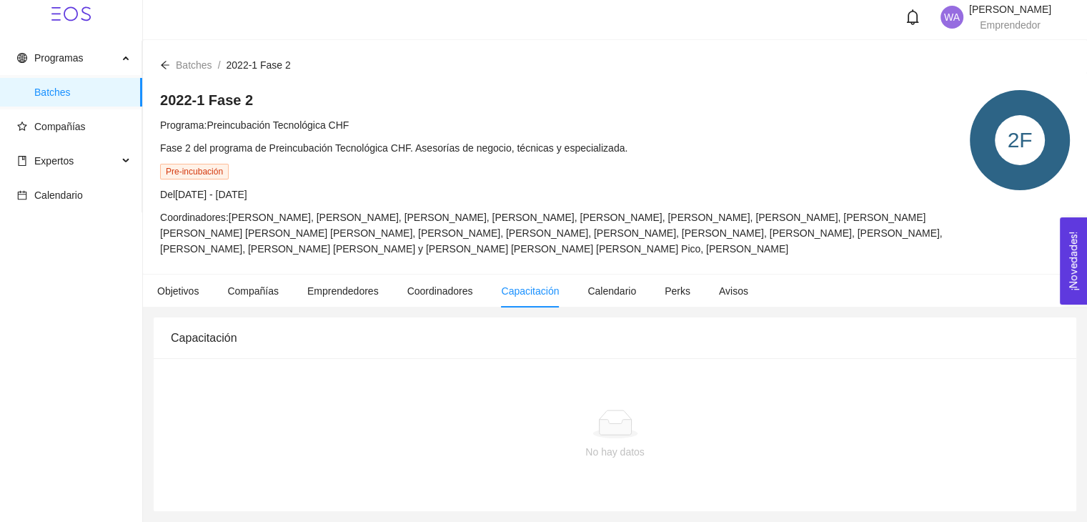
scroll to position [21, 0]
click at [608, 292] on span "Calendario" at bounding box center [612, 290] width 49 height 11
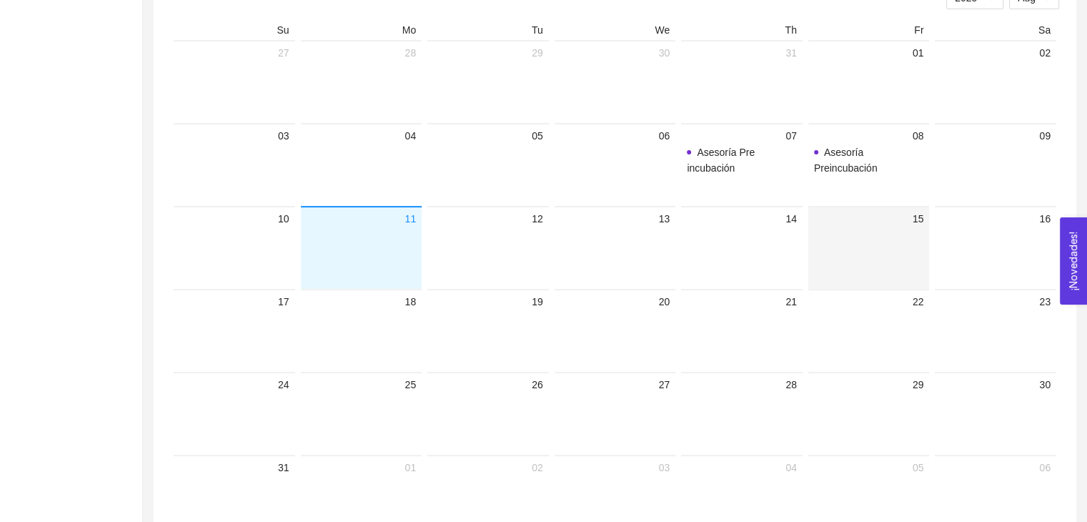
scroll to position [323, 0]
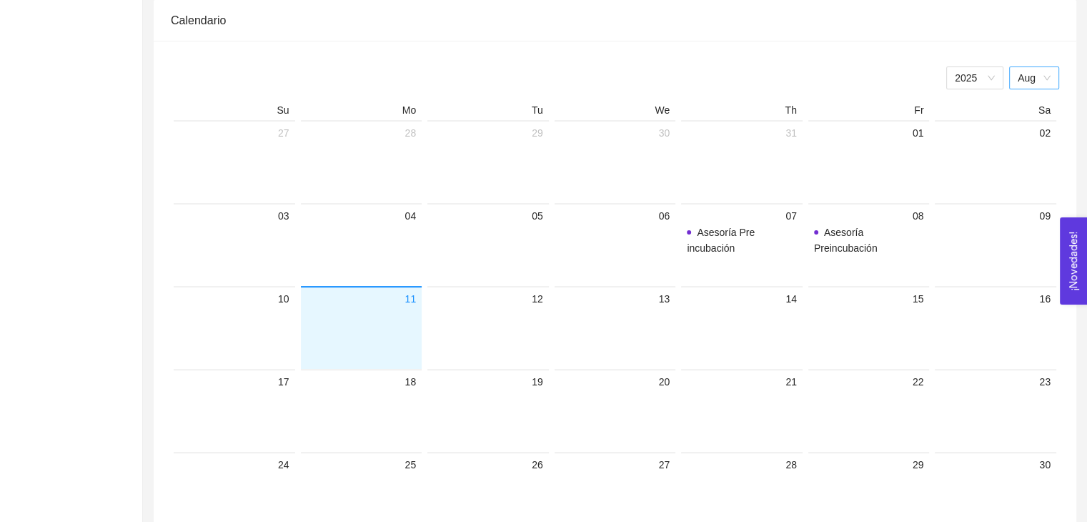
click at [1052, 89] on div "Aug" at bounding box center [1035, 77] width 50 height 23
click at [1030, 114] on div "Jan" at bounding box center [1034, 107] width 33 height 16
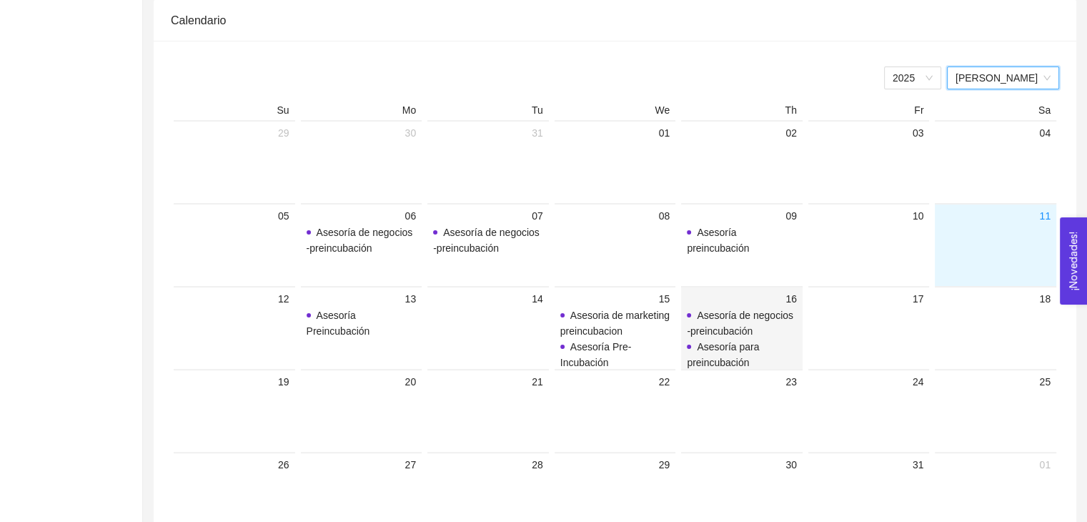
click at [706, 337] on span "Asesoría de negocios -preincubación" at bounding box center [740, 323] width 107 height 27
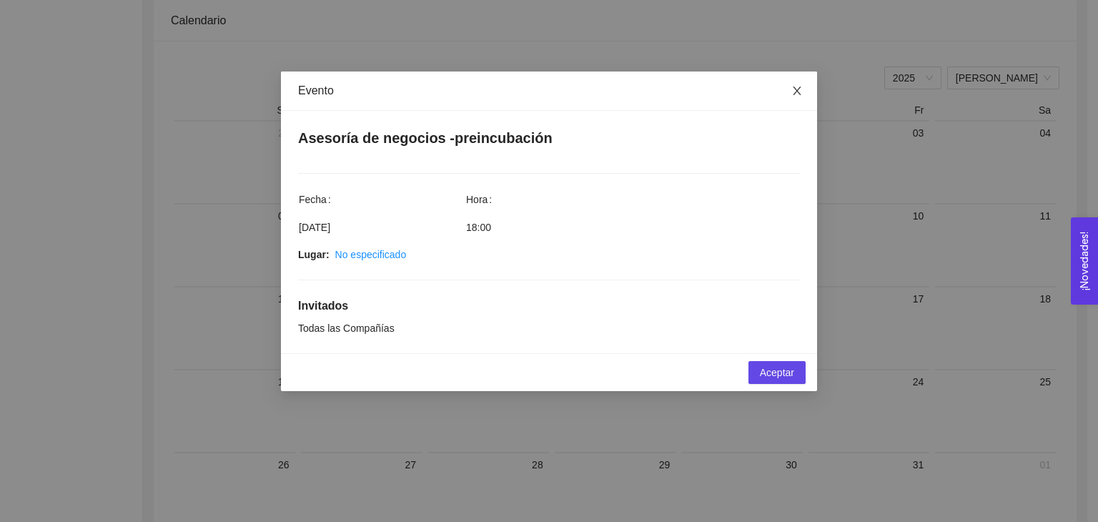
click at [804, 94] on span "Close" at bounding box center [797, 91] width 40 height 40
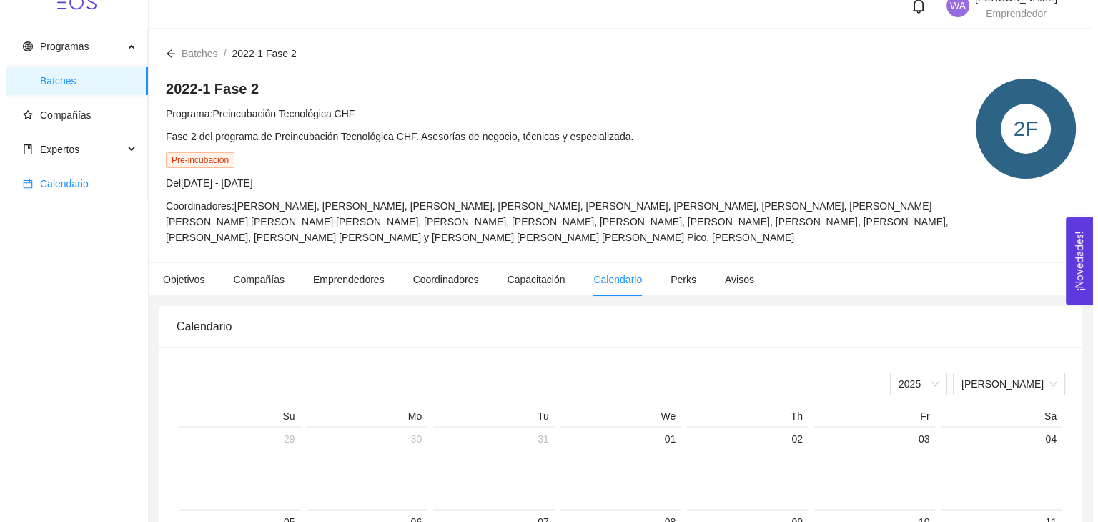
scroll to position [0, 0]
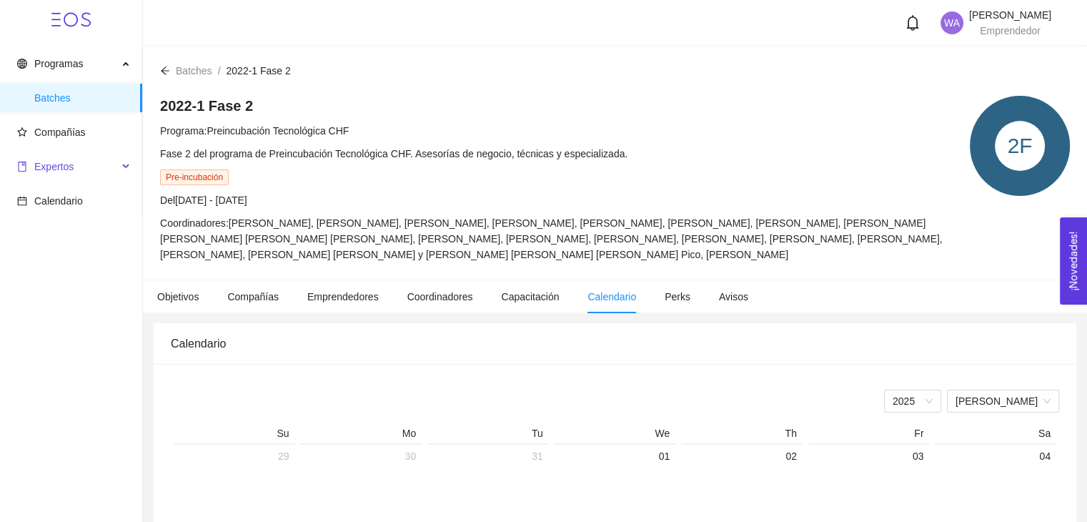
click at [95, 167] on span "Expertos" at bounding box center [67, 166] width 101 height 29
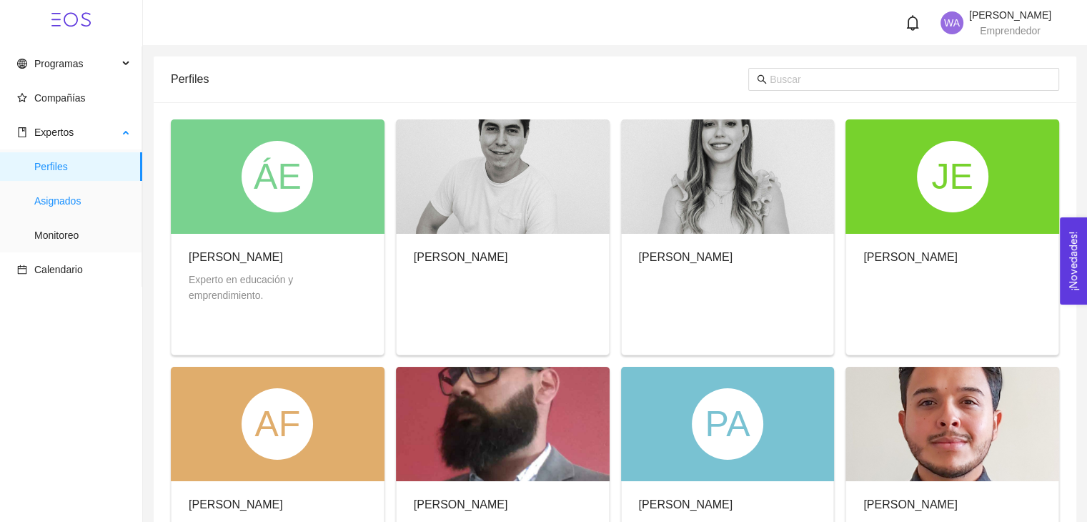
click at [66, 201] on span "Asignados" at bounding box center [82, 201] width 97 height 29
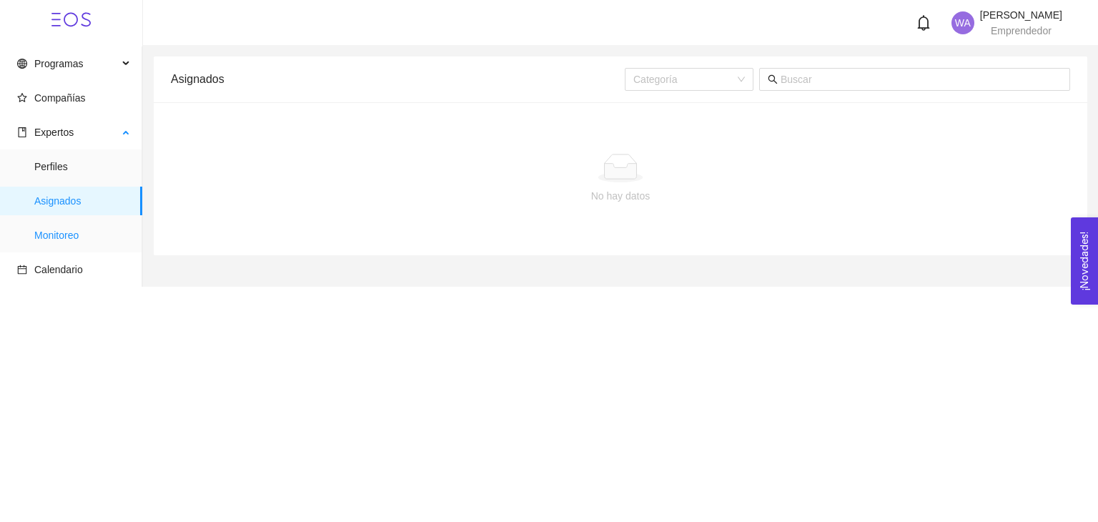
click at [57, 232] on span "Monitoreo" at bounding box center [82, 235] width 97 height 29
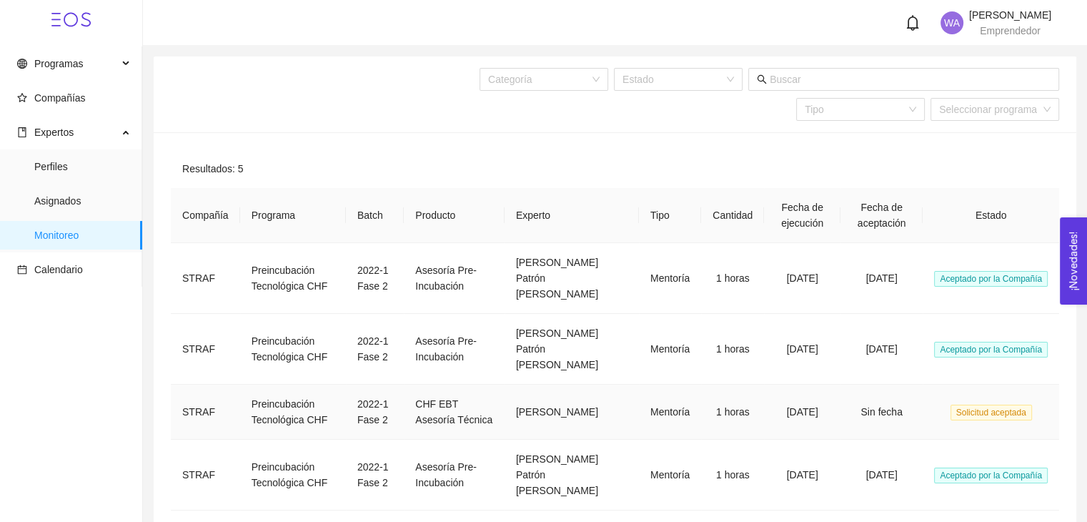
click at [1007, 405] on span "Solicitud aceptada" at bounding box center [992, 413] width 82 height 16
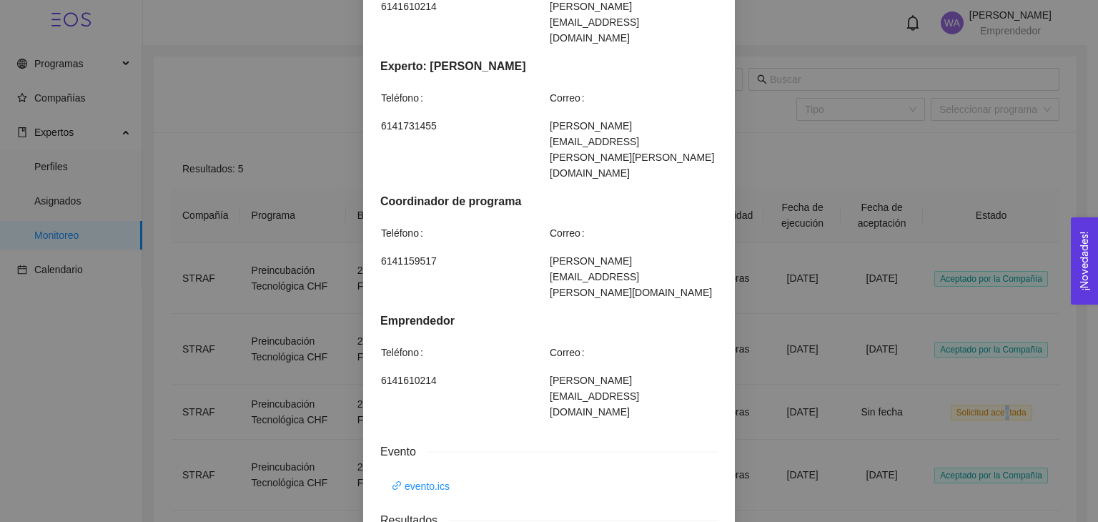
scroll to position [572, 0]
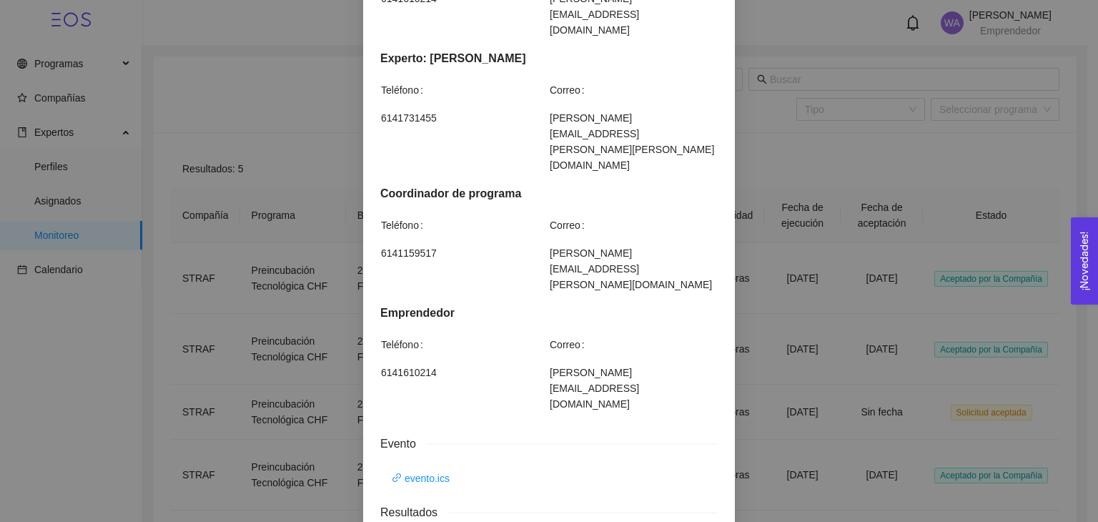
click at [576, 365] on span "william.sevilla@straf.mx" at bounding box center [633, 388] width 167 height 47
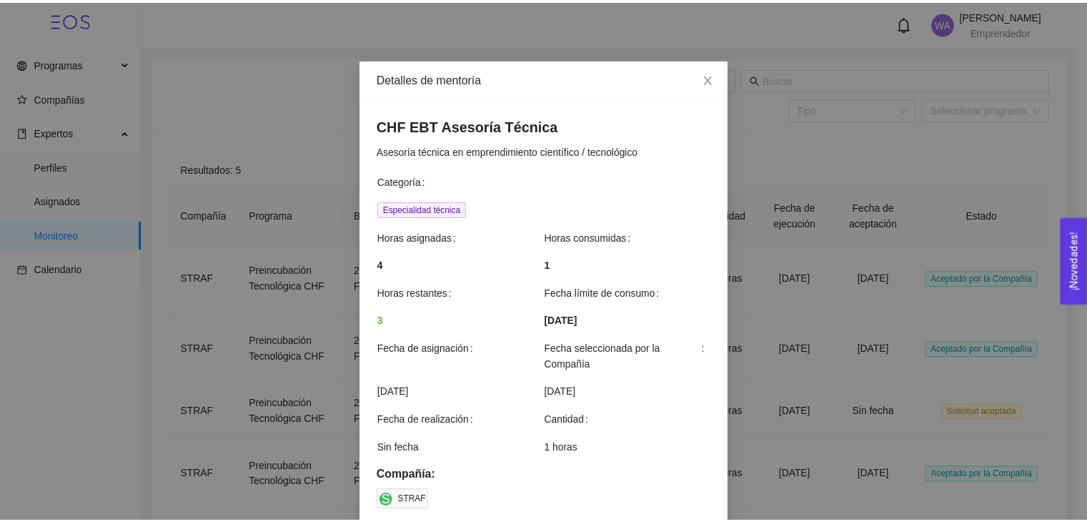
scroll to position [0, 0]
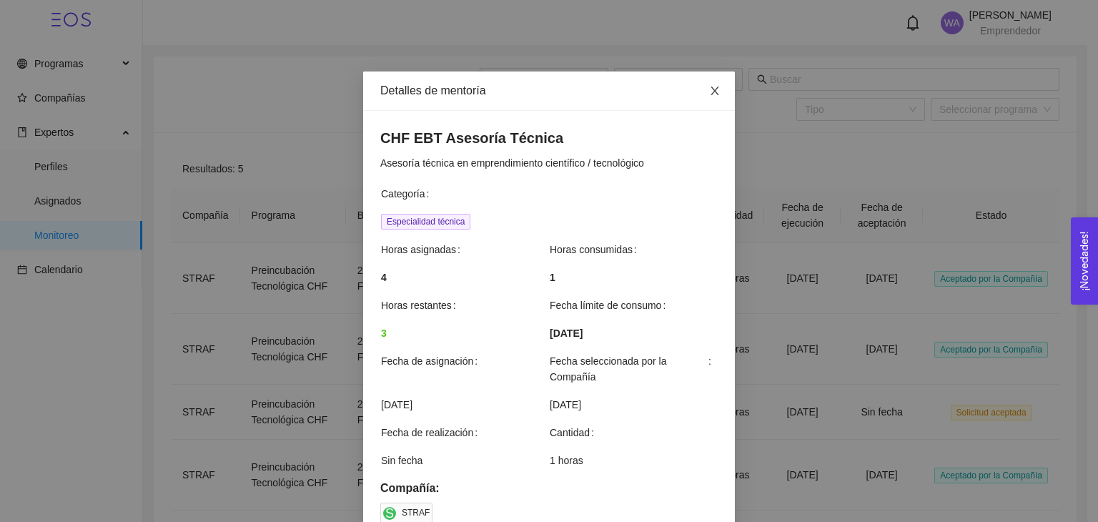
click at [709, 93] on icon "close" at bounding box center [714, 90] width 11 height 11
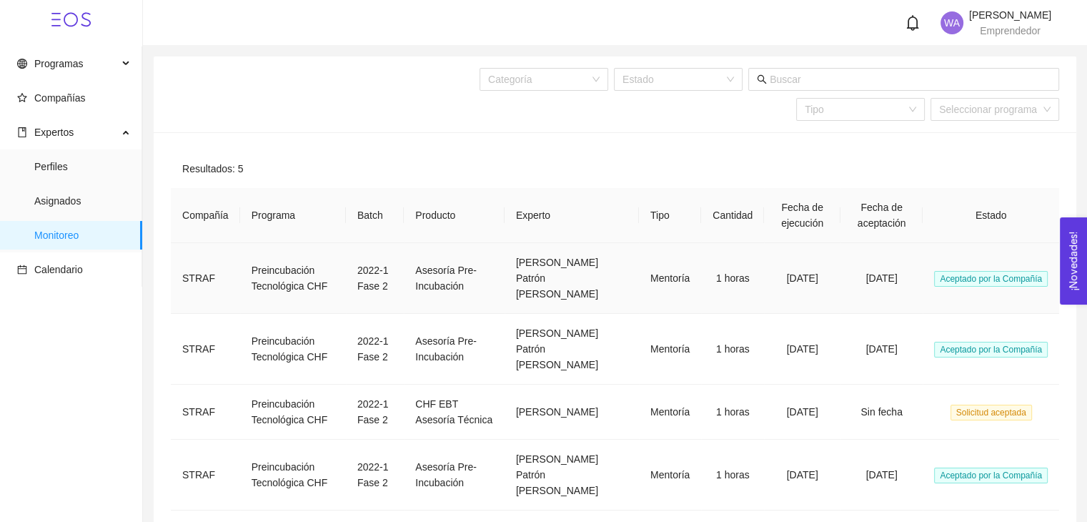
click at [305, 264] on td "Preincubación Tecnológica CHF" at bounding box center [293, 278] width 106 height 71
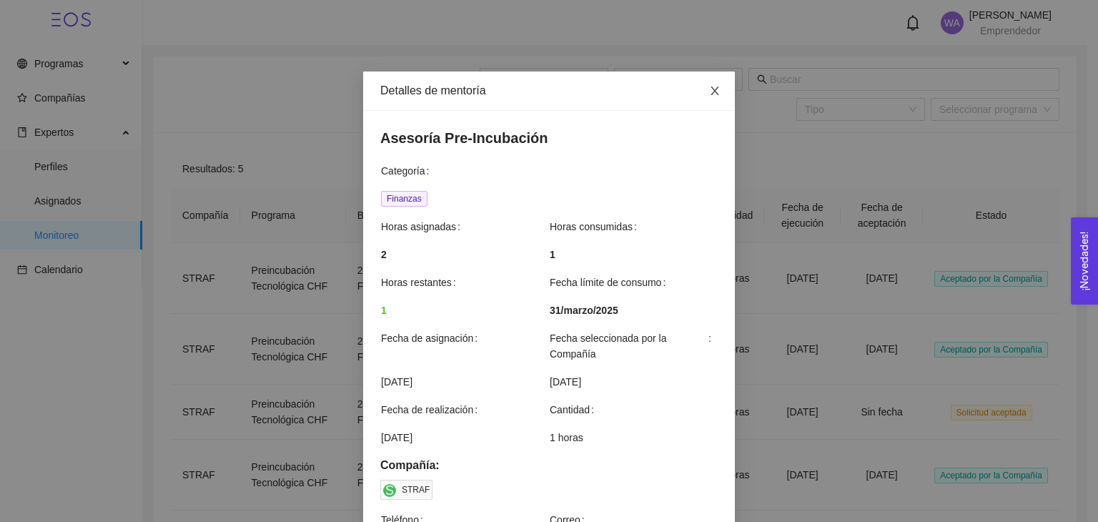
click at [709, 91] on icon "close" at bounding box center [714, 90] width 11 height 11
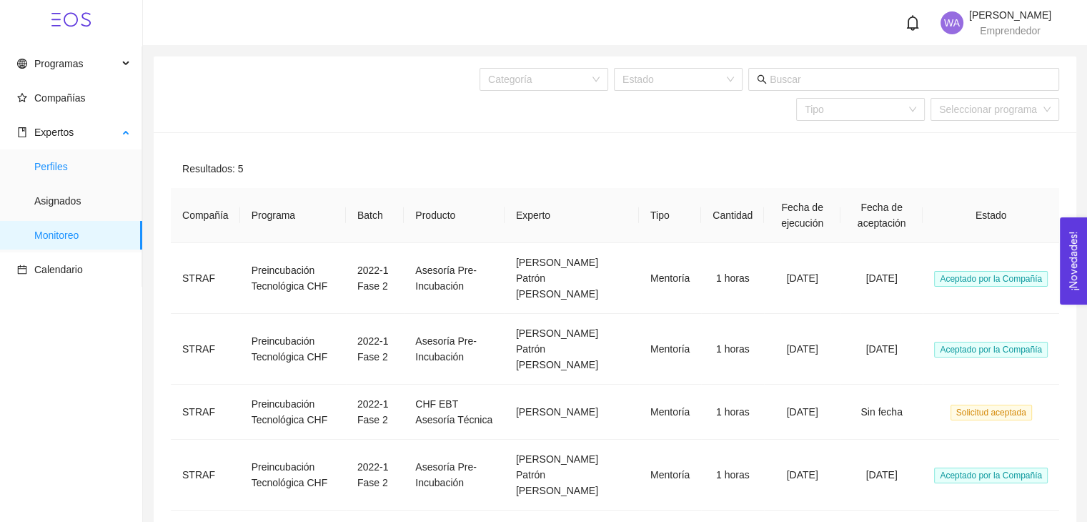
click at [55, 173] on span "Perfiles" at bounding box center [82, 166] width 97 height 29
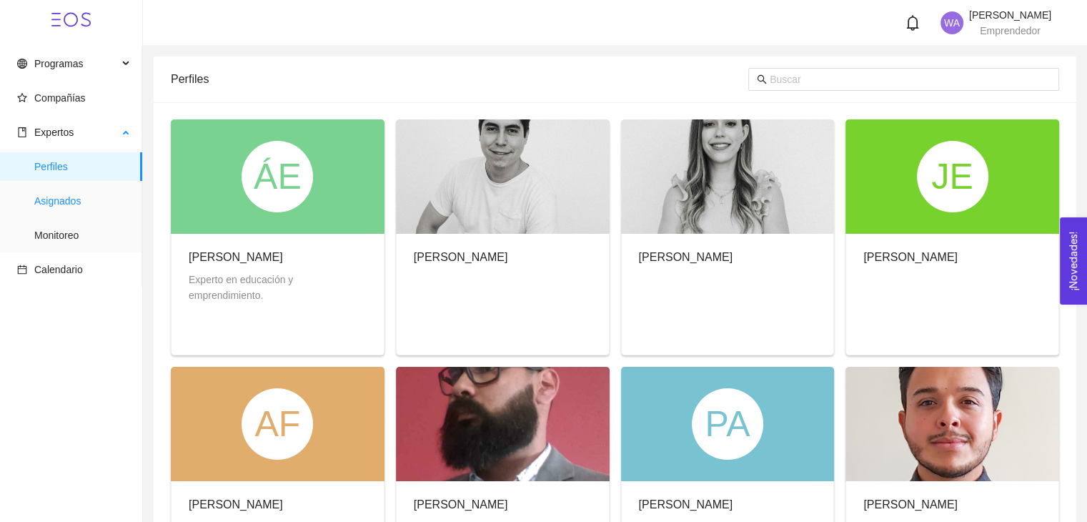
click at [61, 201] on span "Asignados" at bounding box center [82, 201] width 97 height 29
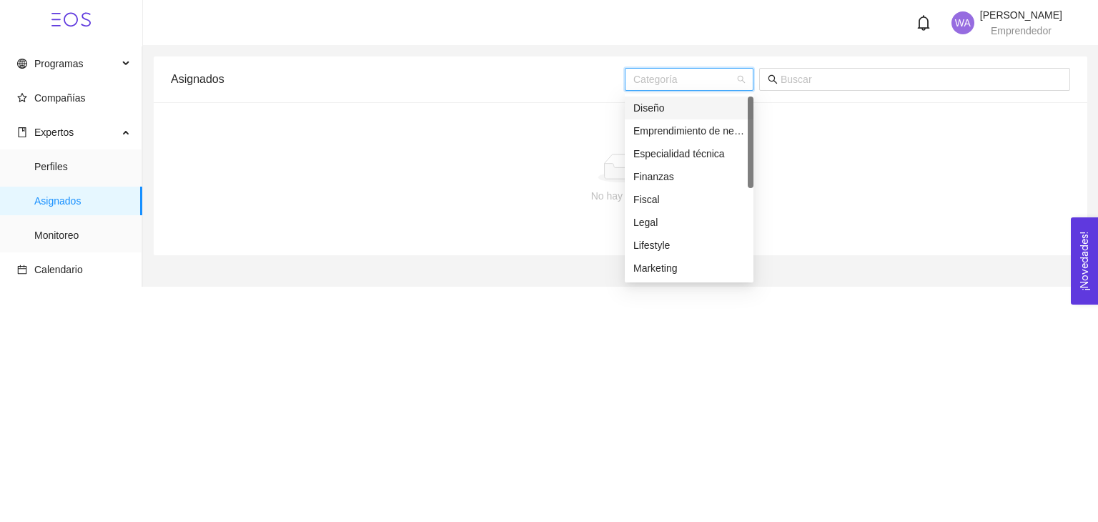
click at [707, 78] on input "search" at bounding box center [684, 79] width 102 height 21
click at [650, 218] on div "Legal" at bounding box center [689, 222] width 112 height 16
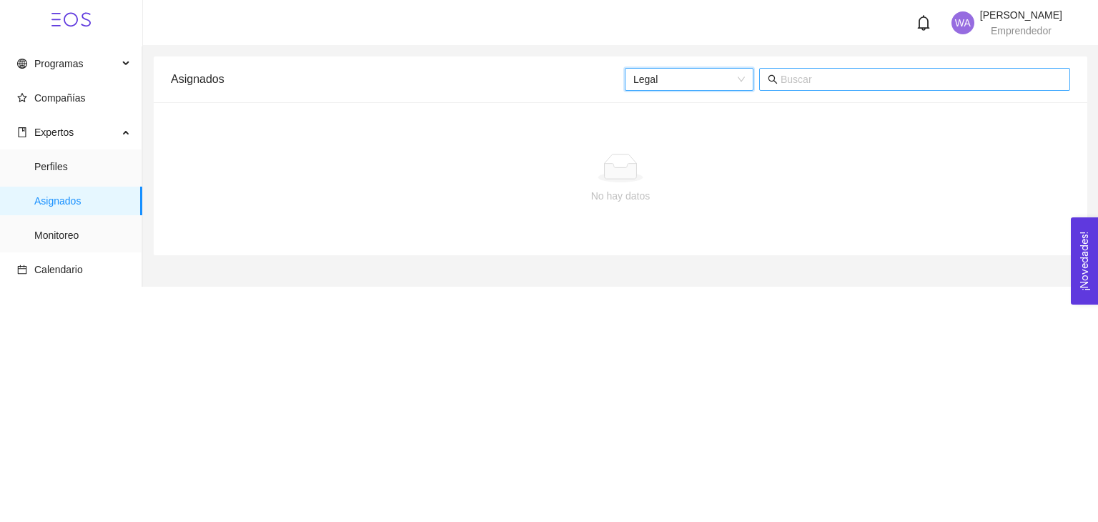
click at [844, 79] on input "text" at bounding box center [921, 79] width 281 height 16
click at [77, 235] on span "Monitoreo" at bounding box center [82, 235] width 97 height 29
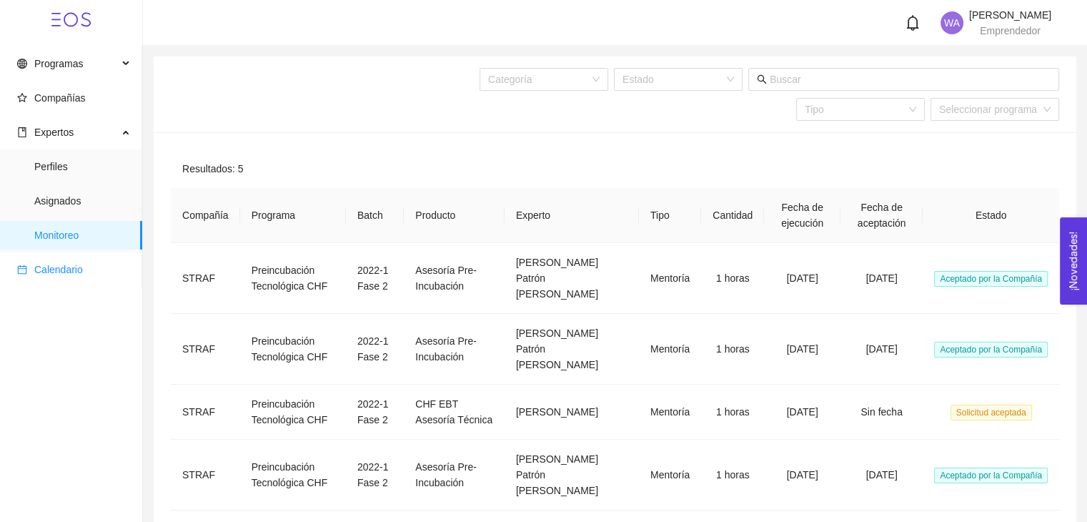
click at [66, 272] on span "Calendario" at bounding box center [58, 269] width 49 height 11
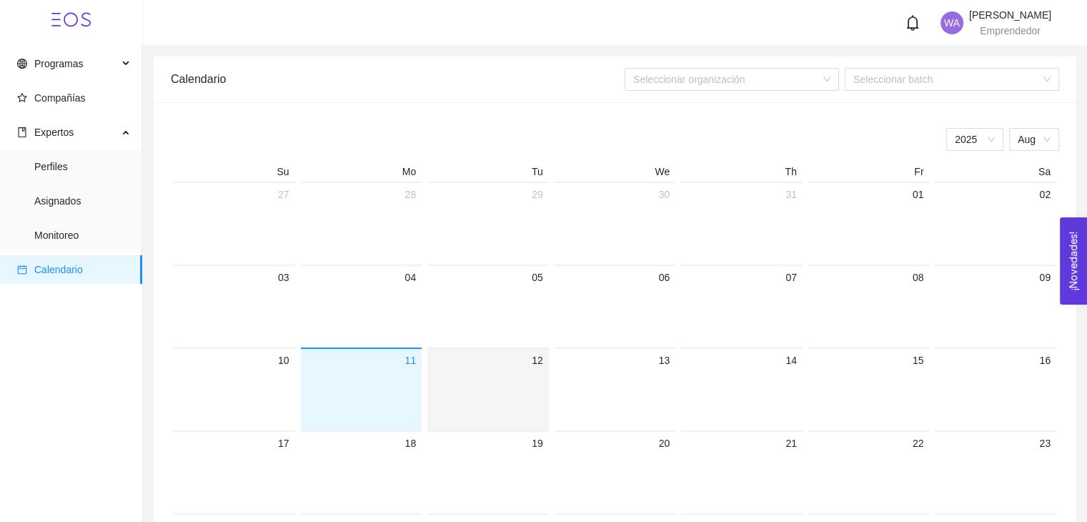
click at [539, 357] on div "12" at bounding box center [488, 360] width 110 height 17
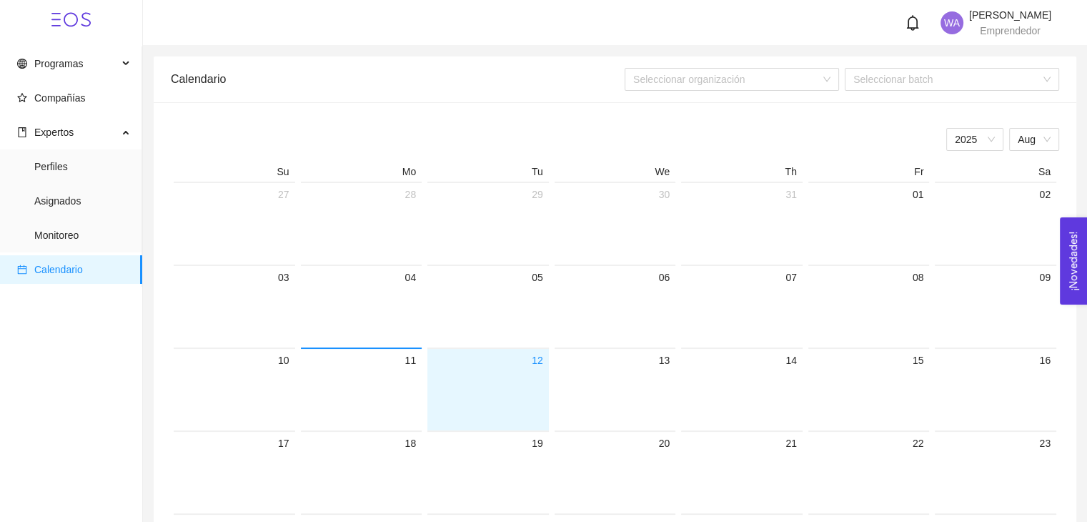
click at [539, 357] on div "12" at bounding box center [488, 360] width 110 height 17
click at [515, 373] on div at bounding box center [488, 399] width 110 height 61
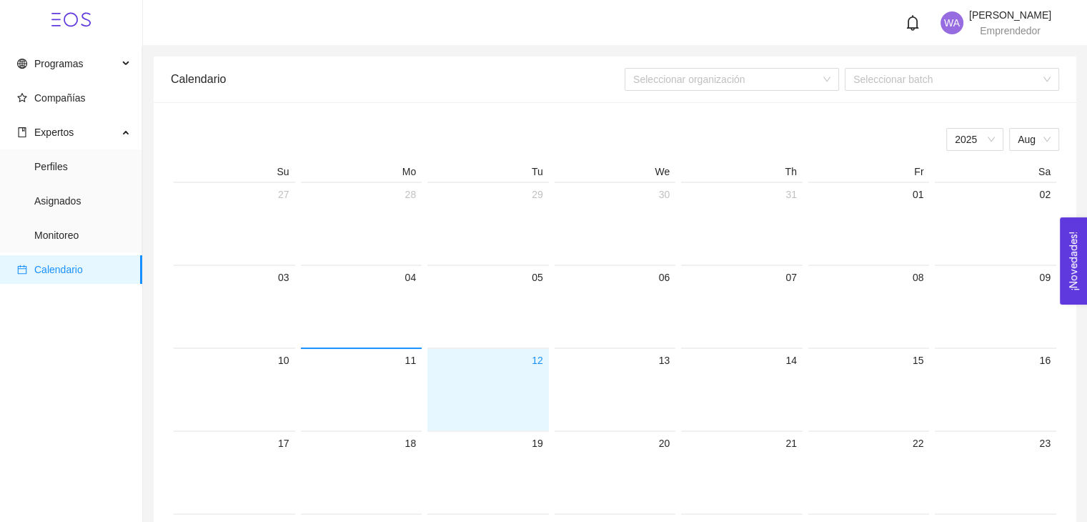
click at [515, 373] on div at bounding box center [488, 399] width 110 height 61
click at [130, 61] on div "Programas" at bounding box center [71, 63] width 142 height 29
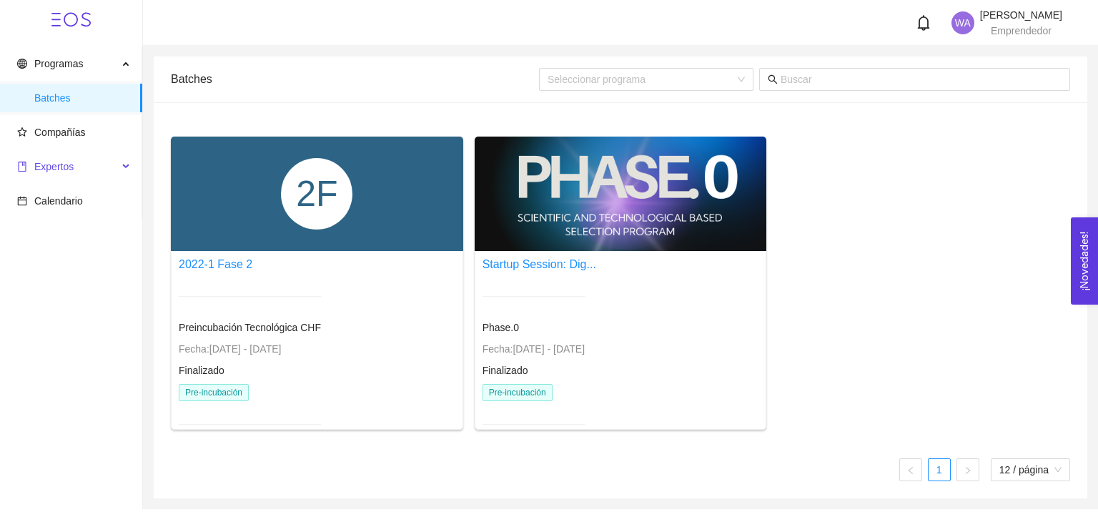
click at [57, 167] on span "Expertos" at bounding box center [53, 166] width 39 height 11
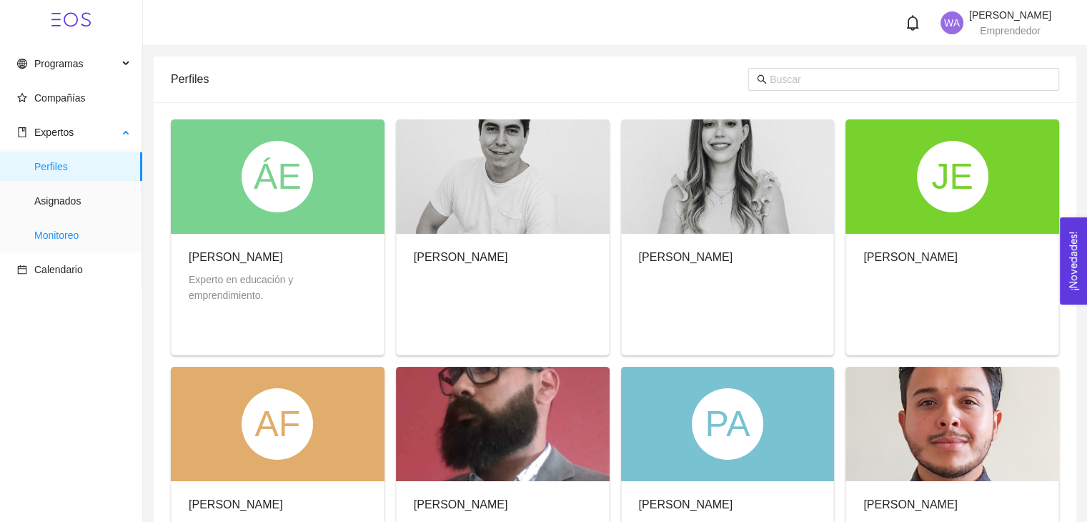
click at [54, 238] on span "Monitoreo" at bounding box center [82, 235] width 97 height 29
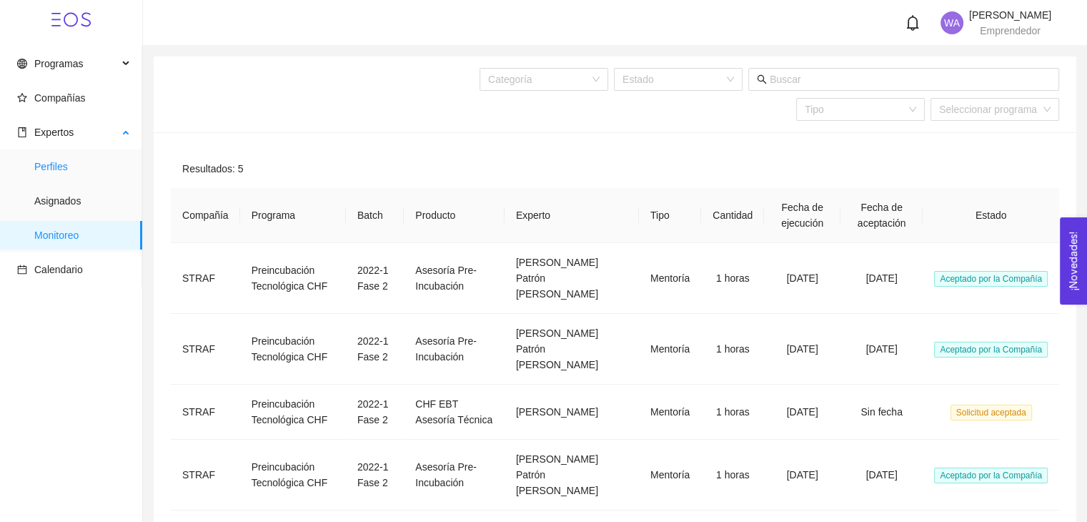
click at [54, 164] on span "Perfiles" at bounding box center [82, 166] width 97 height 29
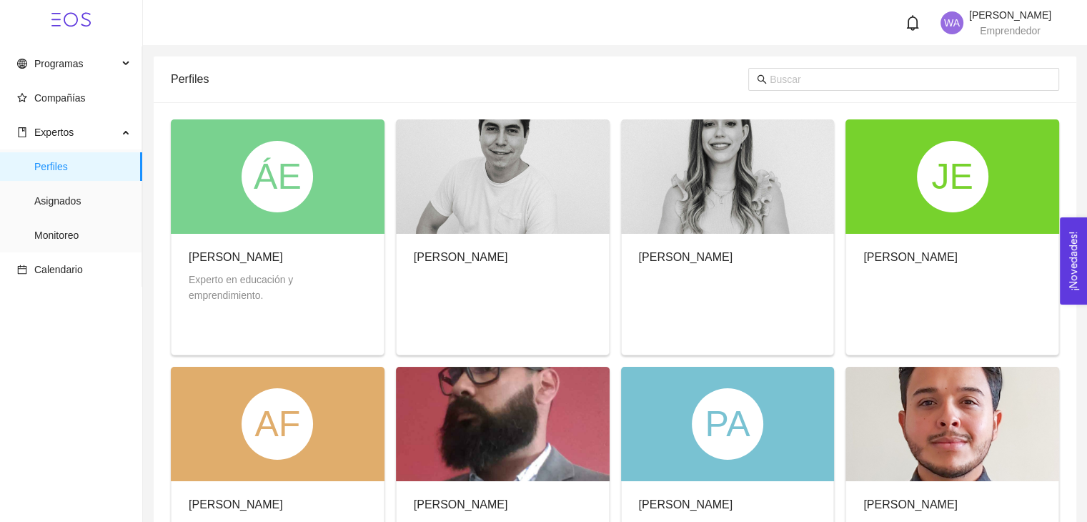
click at [277, 205] on div "ÁE" at bounding box center [277, 176] width 71 height 71
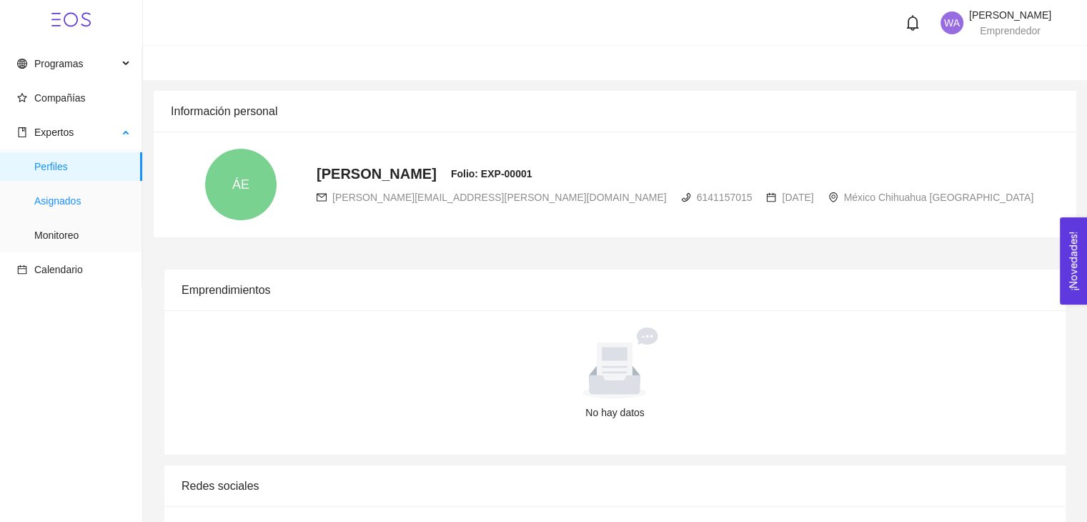
click at [51, 207] on span "Asignados" at bounding box center [82, 201] width 97 height 29
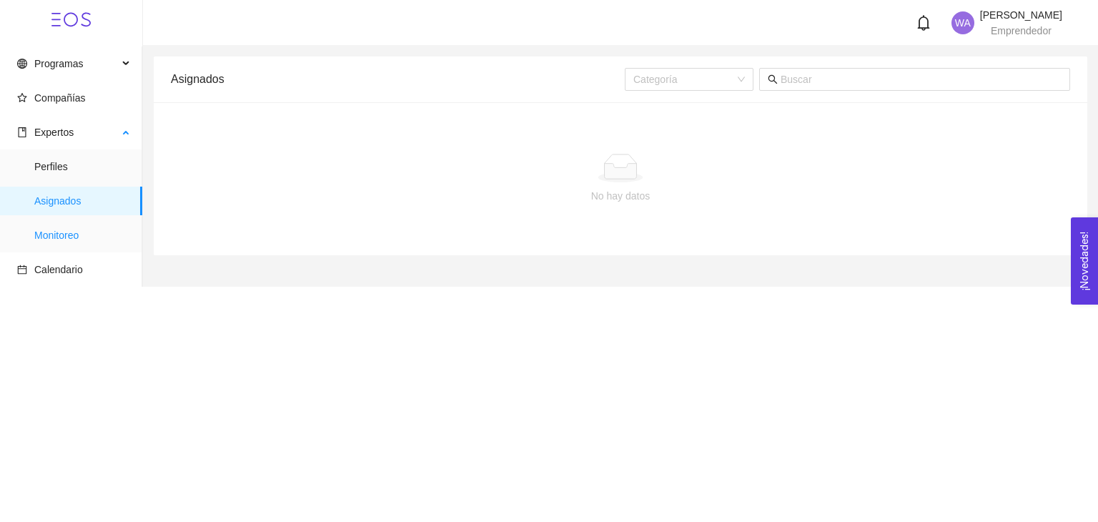
click at [57, 235] on span "Monitoreo" at bounding box center [82, 235] width 97 height 29
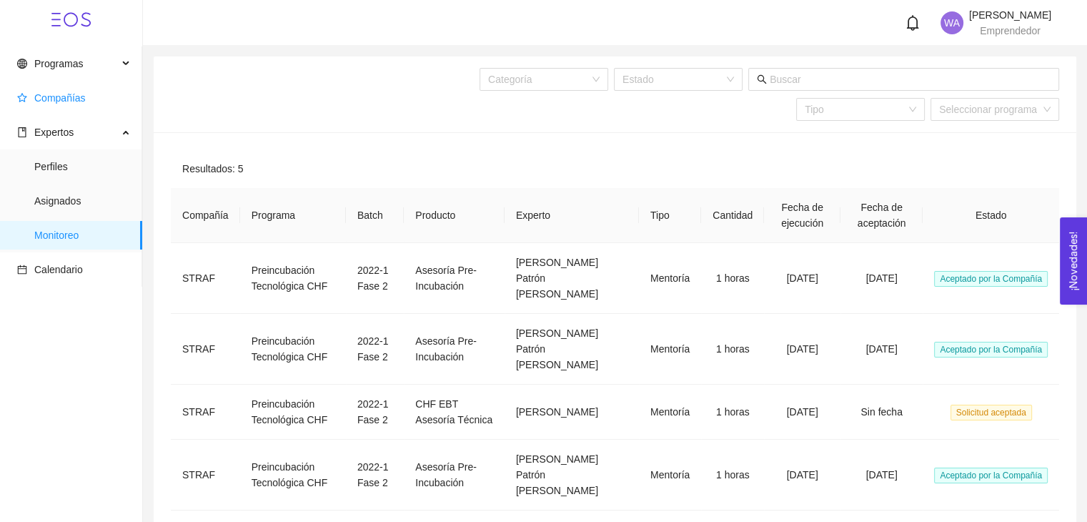
click at [76, 102] on span "Compañías" at bounding box center [59, 97] width 51 height 11
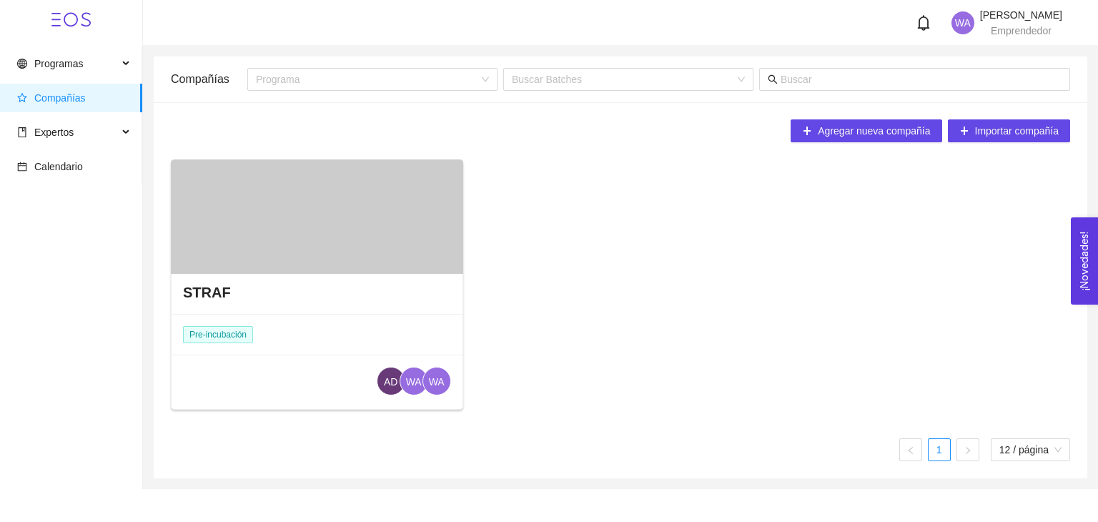
click at [257, 221] on div at bounding box center [317, 216] width 292 height 114
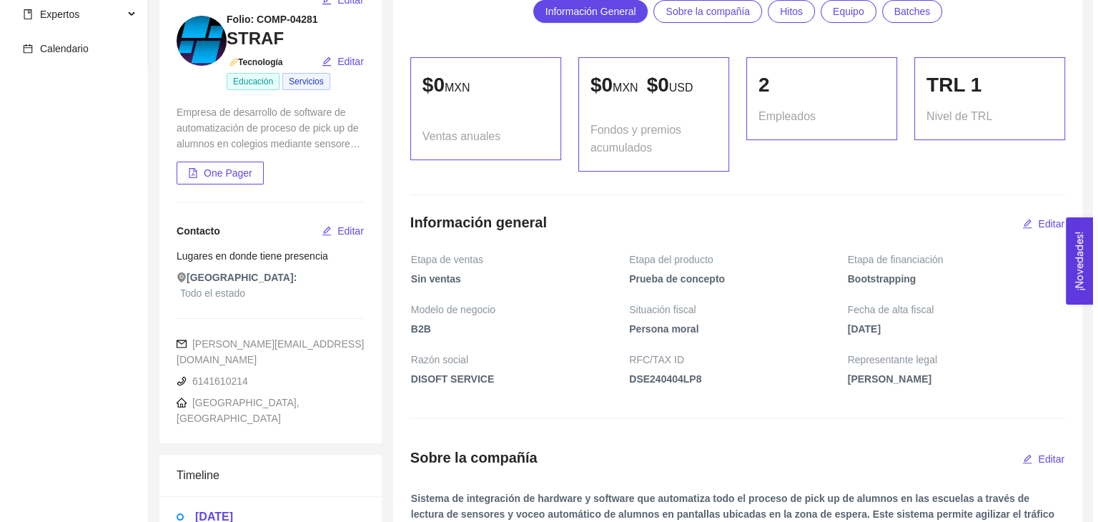
scroll to position [143, 0]
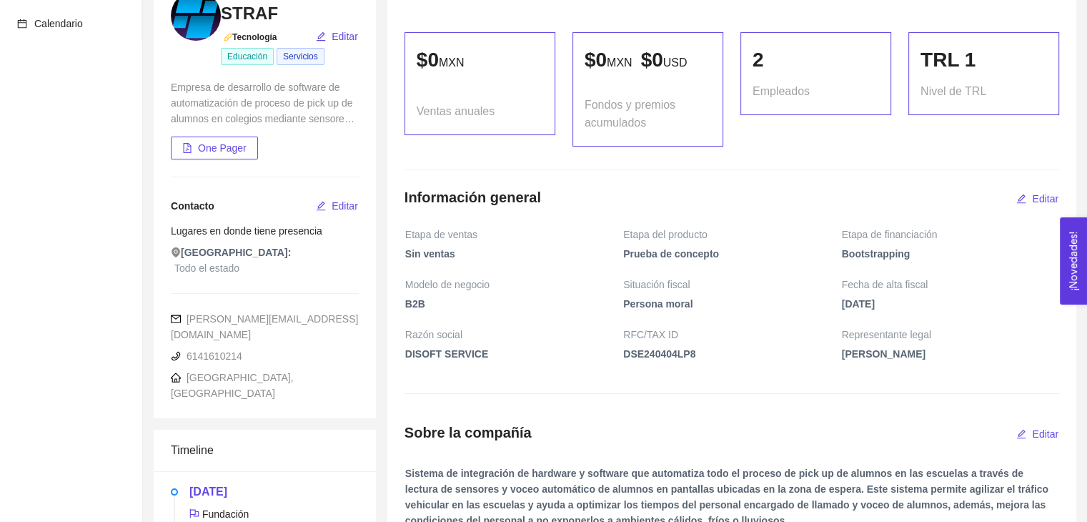
click at [858, 71] on div "2" at bounding box center [816, 59] width 127 height 31
click at [961, 83] on span "Nivel de TRL" at bounding box center [954, 91] width 66 height 18
click at [1042, 195] on span "Editar" at bounding box center [1045, 199] width 26 height 16
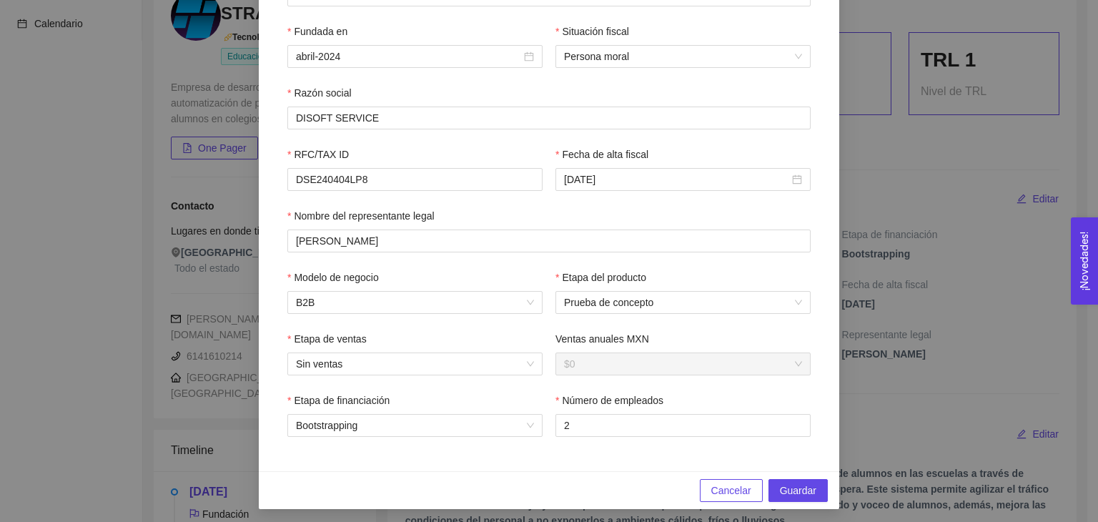
scroll to position [238, 0]
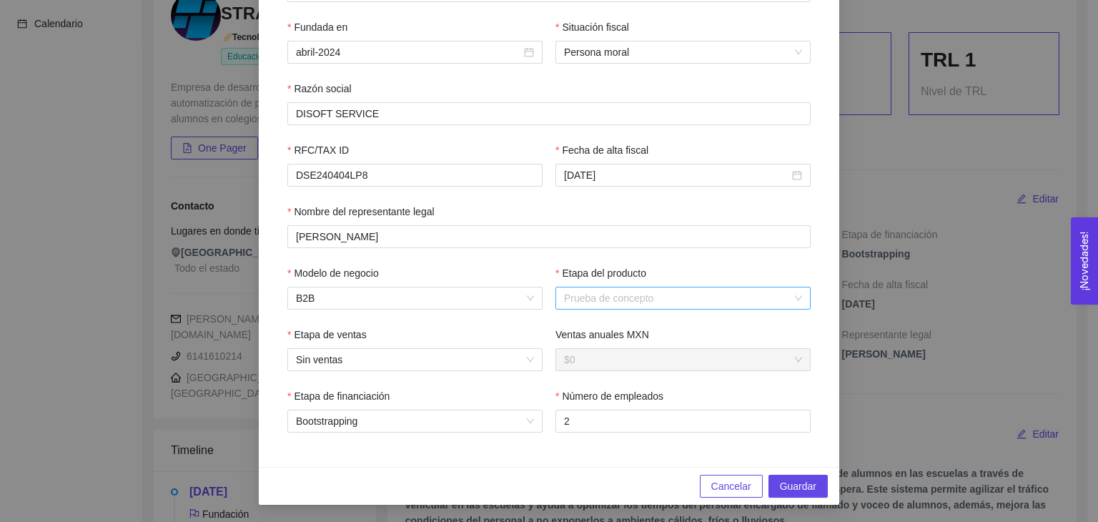
click at [725, 294] on span "Prueba de concepto" at bounding box center [683, 297] width 238 height 21
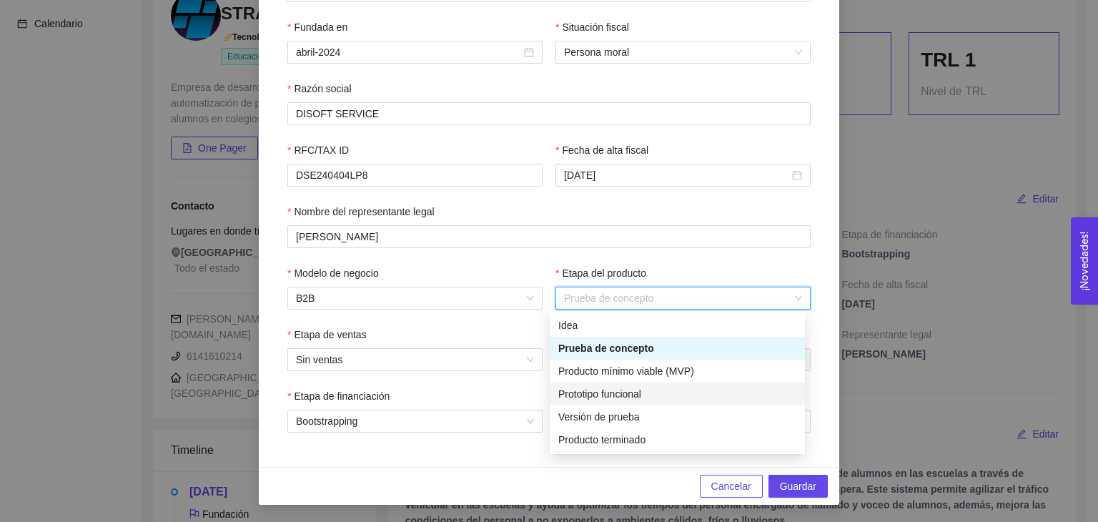
click at [624, 395] on div "Prototipo funcional" at bounding box center [677, 394] width 238 height 16
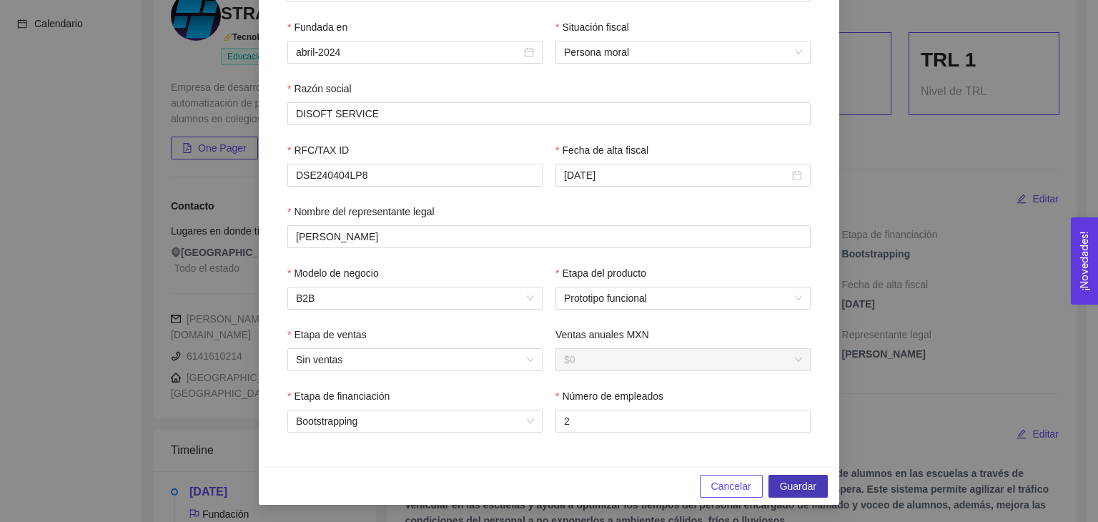
click at [789, 487] on span "Guardar" at bounding box center [798, 486] width 36 height 16
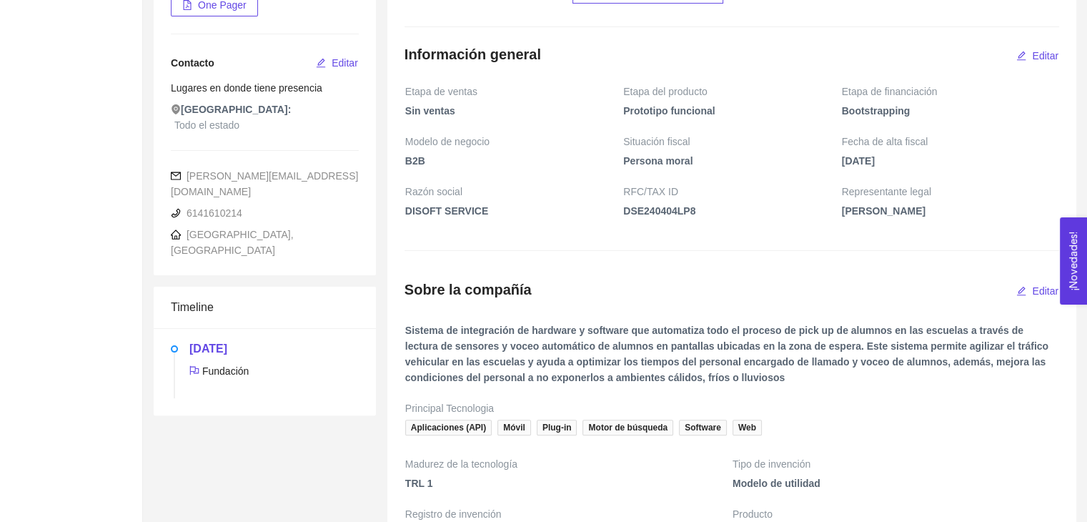
scroll to position [0, 0]
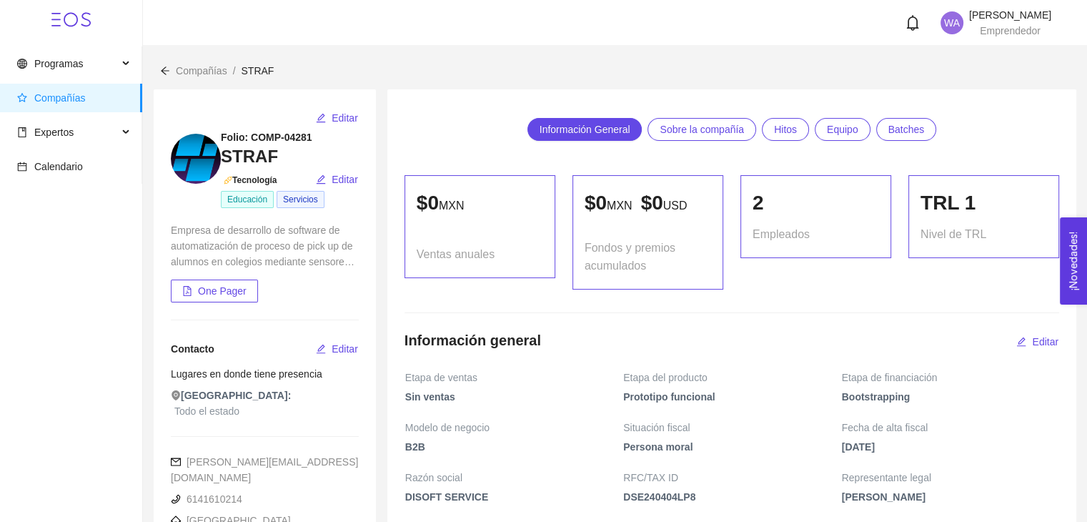
click at [87, 11] on icon at bounding box center [70, 19] width 39 height 39
click at [55, 19] on icon at bounding box center [55, 19] width 9 height 1
click at [44, 164] on span "Calendario" at bounding box center [58, 166] width 49 height 11
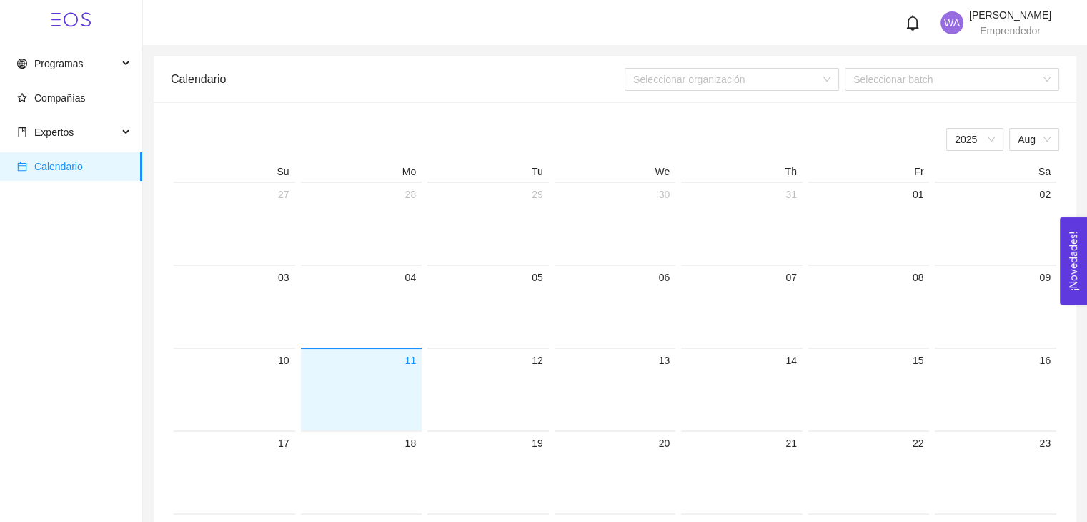
click at [403, 393] on div at bounding box center [362, 399] width 110 height 61
click at [796, 72] on input "search" at bounding box center [726, 79] width 187 height 21
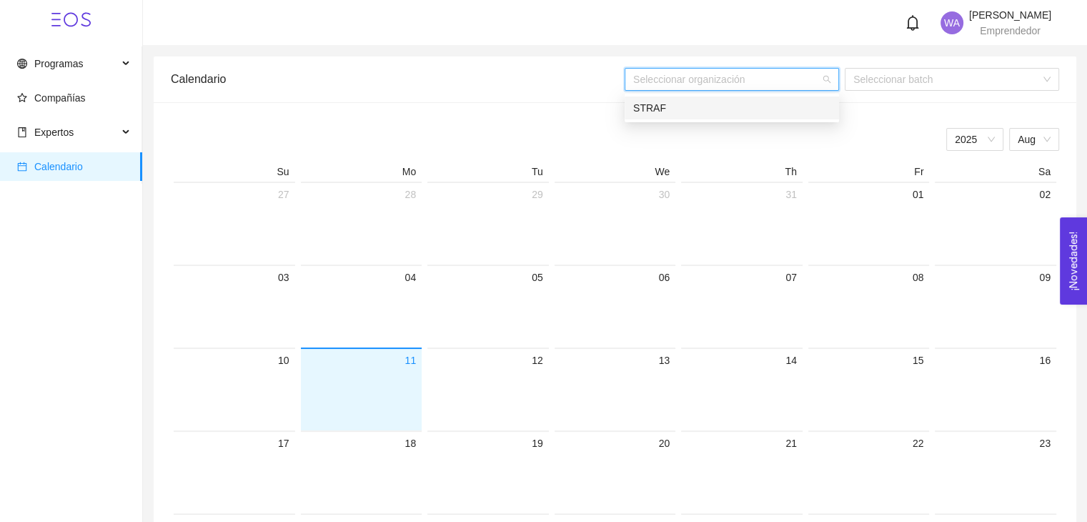
click at [655, 107] on div "STRAF" at bounding box center [731, 108] width 197 height 16
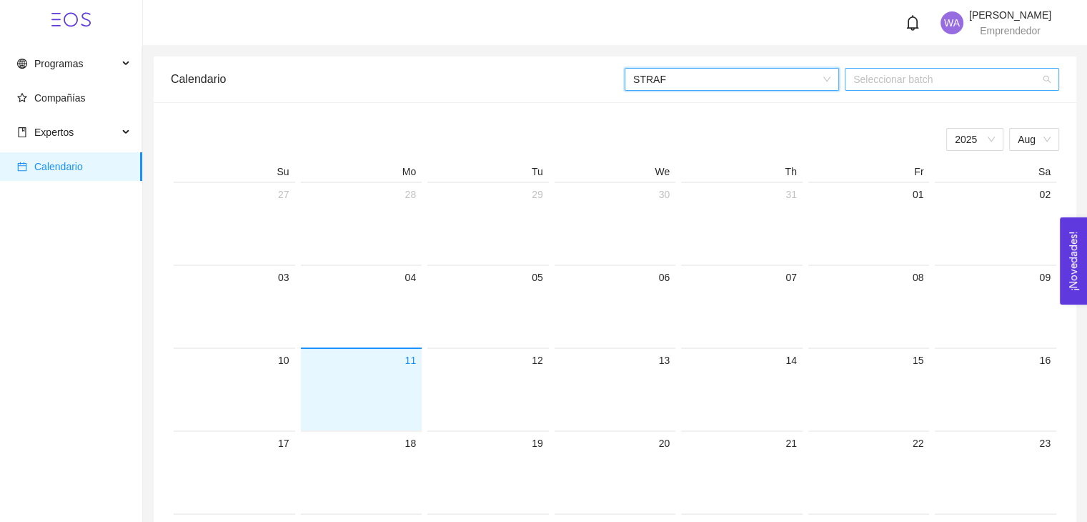
click at [935, 79] on input "search" at bounding box center [947, 79] width 187 height 21
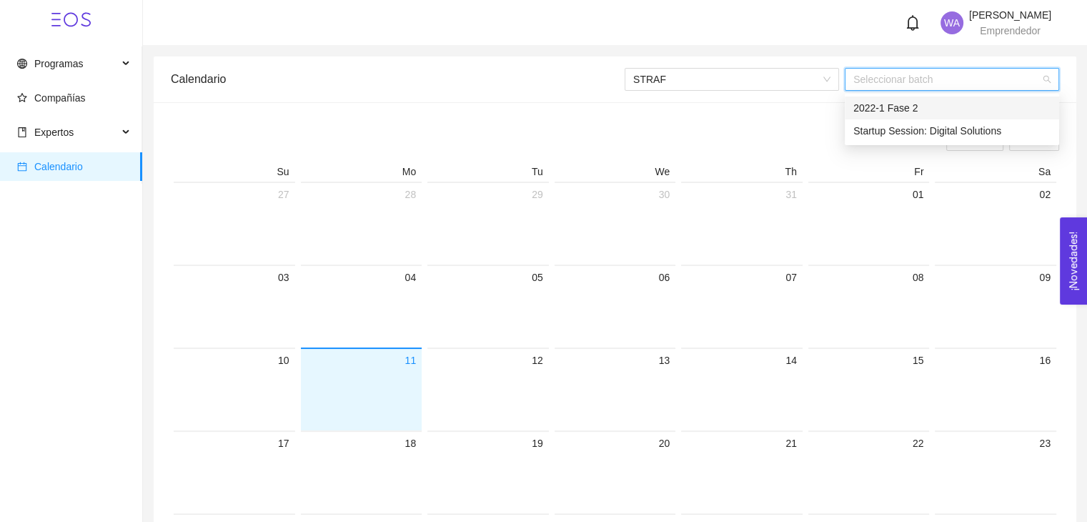
click at [894, 109] on div "2022-1 Fase 2" at bounding box center [952, 108] width 197 height 16
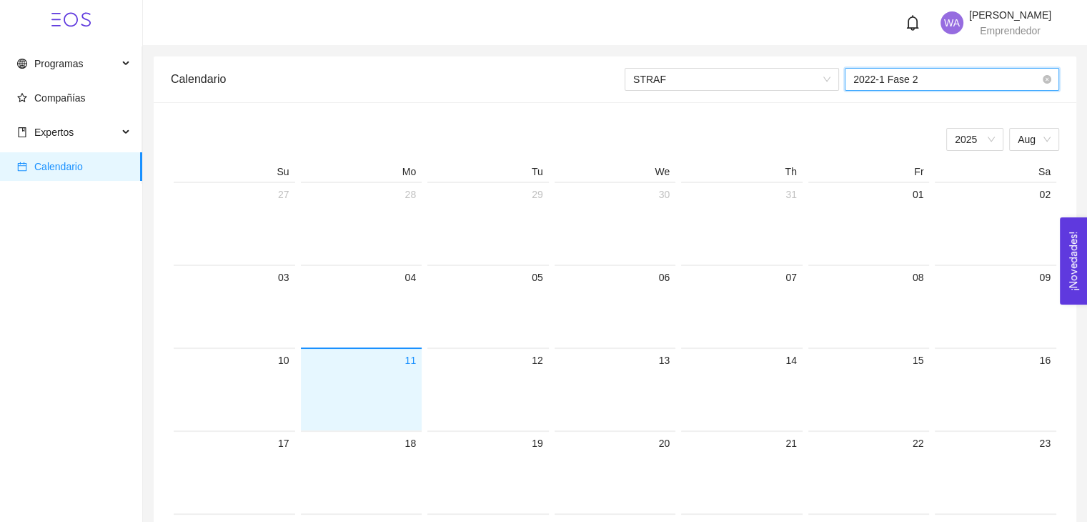
click at [928, 75] on span "2022-1 Fase 2" at bounding box center [952, 79] width 197 height 21
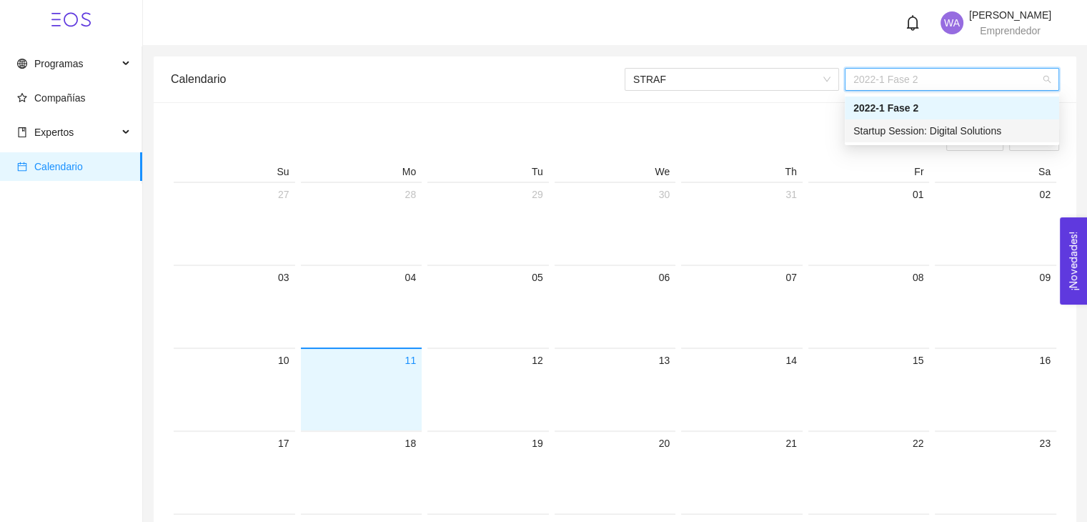
click at [907, 129] on div "Startup Session: Digital Solutions" at bounding box center [952, 131] width 197 height 16
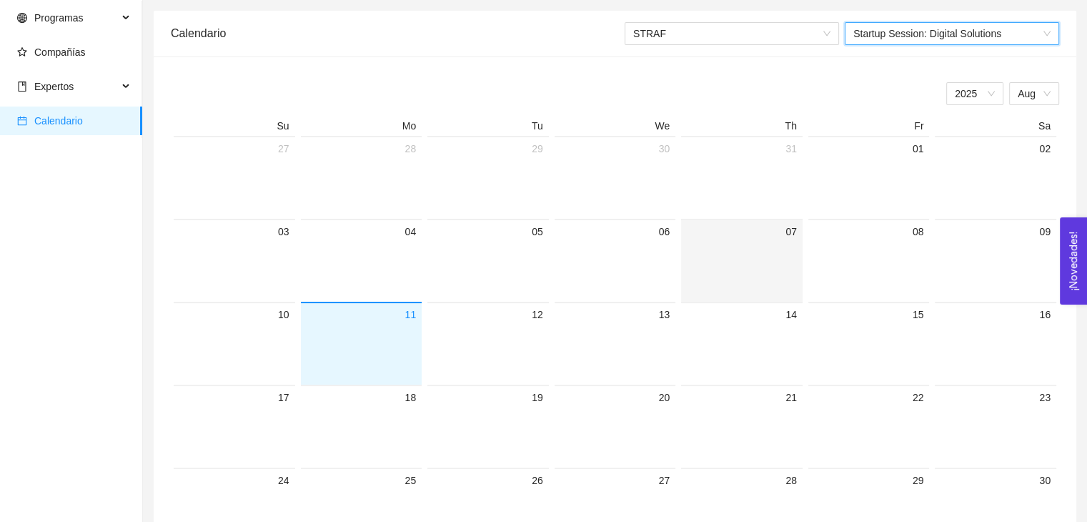
scroll to position [143, 0]
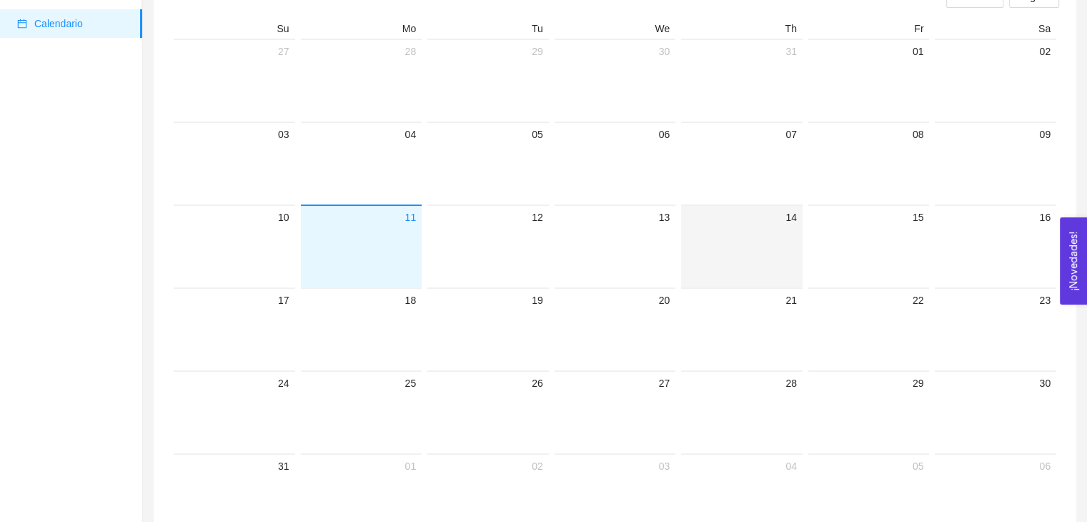
click at [775, 212] on div "14" at bounding box center [742, 217] width 110 height 17
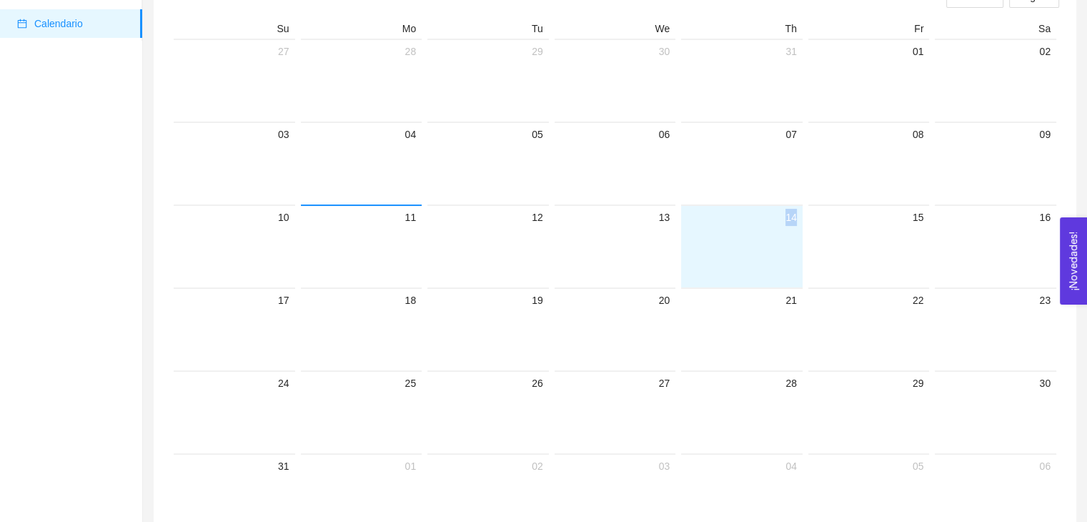
click at [775, 212] on div "14" at bounding box center [742, 217] width 110 height 17
click at [777, 245] on div at bounding box center [742, 256] width 110 height 61
click at [778, 244] on div at bounding box center [742, 256] width 110 height 61
click at [772, 179] on div at bounding box center [742, 173] width 110 height 61
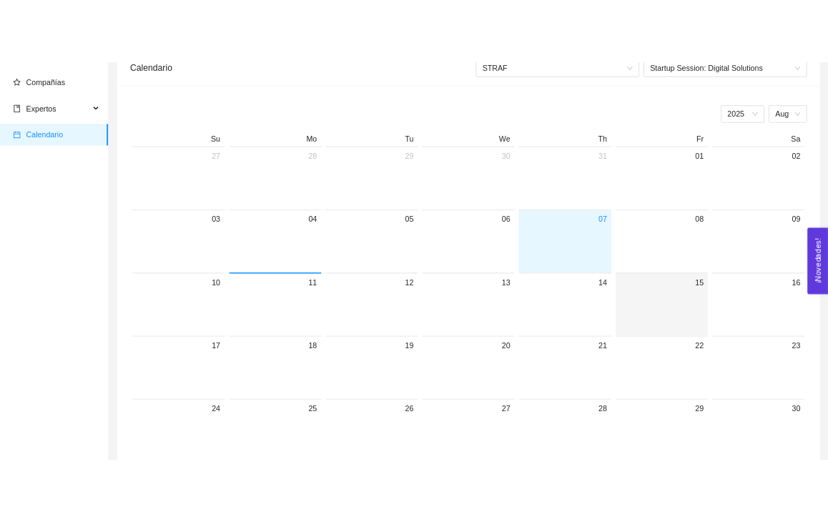
scroll to position [0, 0]
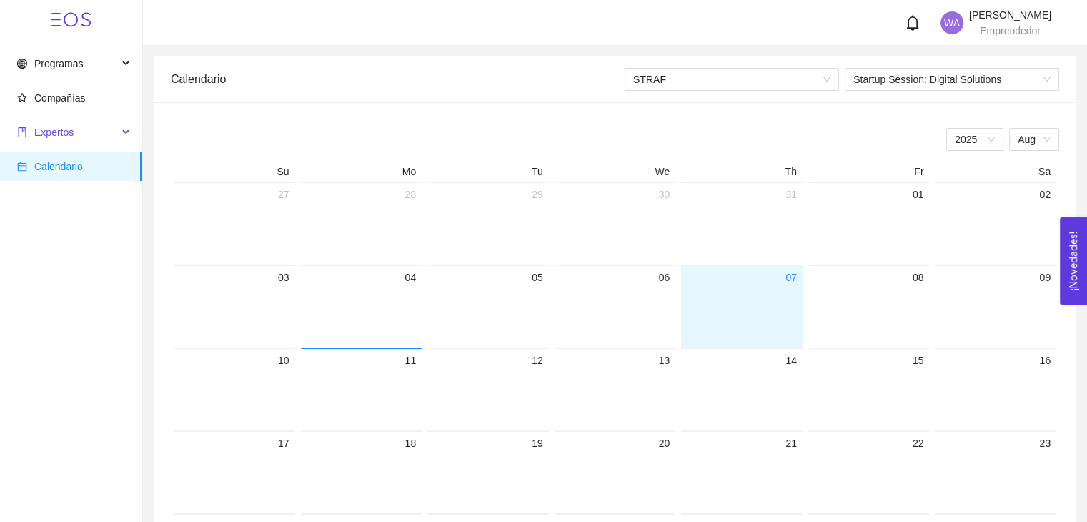
click at [74, 135] on span "Expertos" at bounding box center [67, 132] width 101 height 29
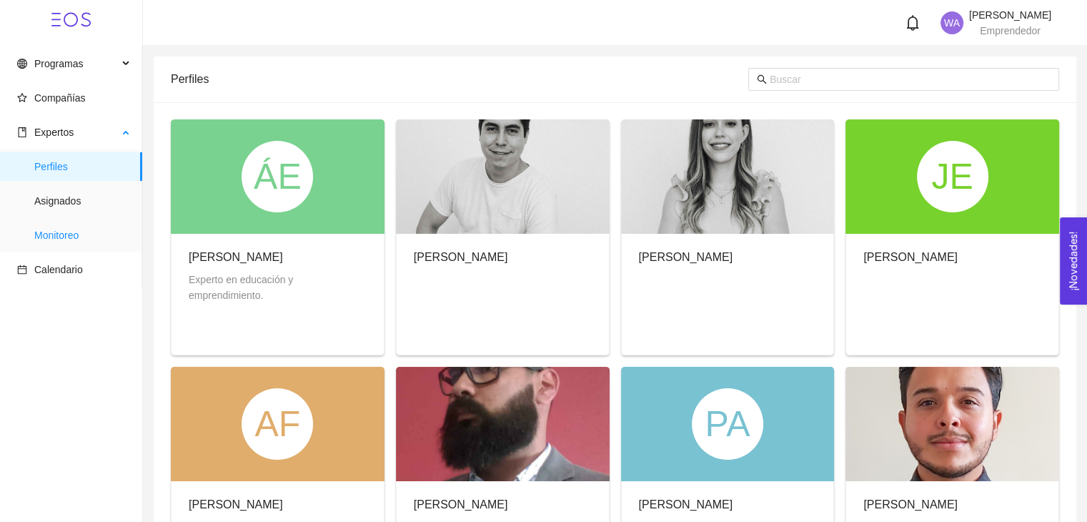
click at [65, 236] on span "Monitoreo" at bounding box center [82, 235] width 97 height 29
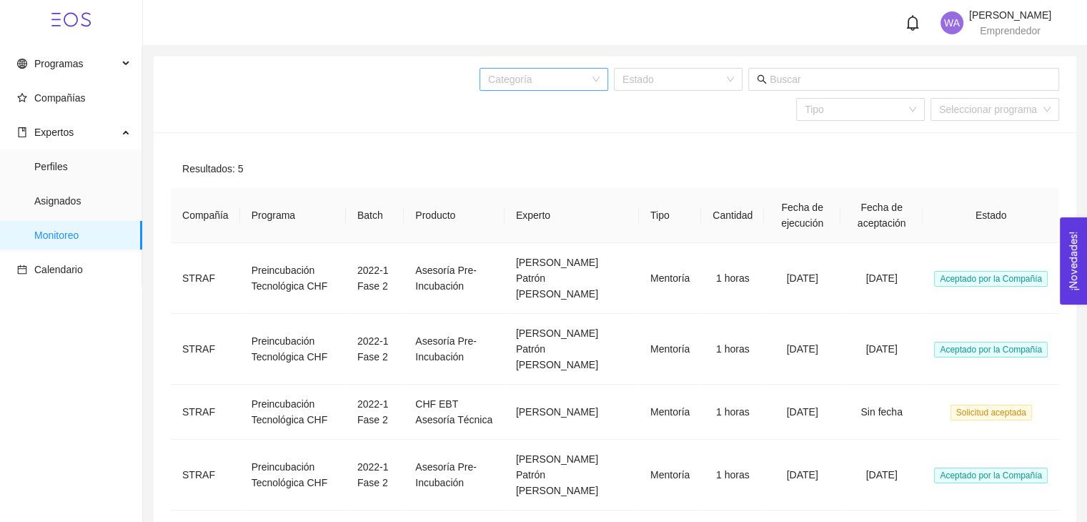
click at [533, 88] on input "search" at bounding box center [539, 79] width 102 height 21
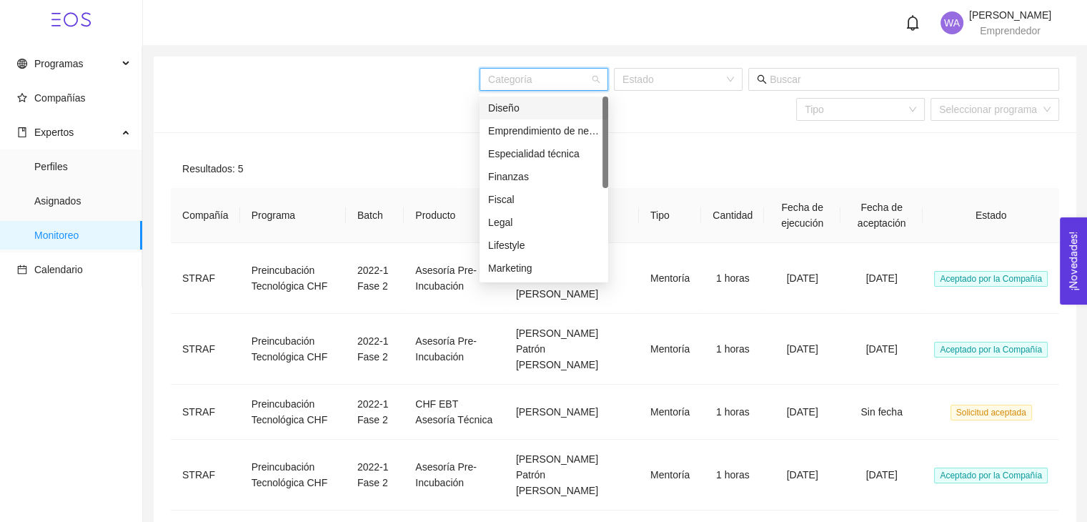
click at [555, 92] on div "Categoría Estado Tipo Seleccionar programa" at bounding box center [638, 94] width 843 height 76
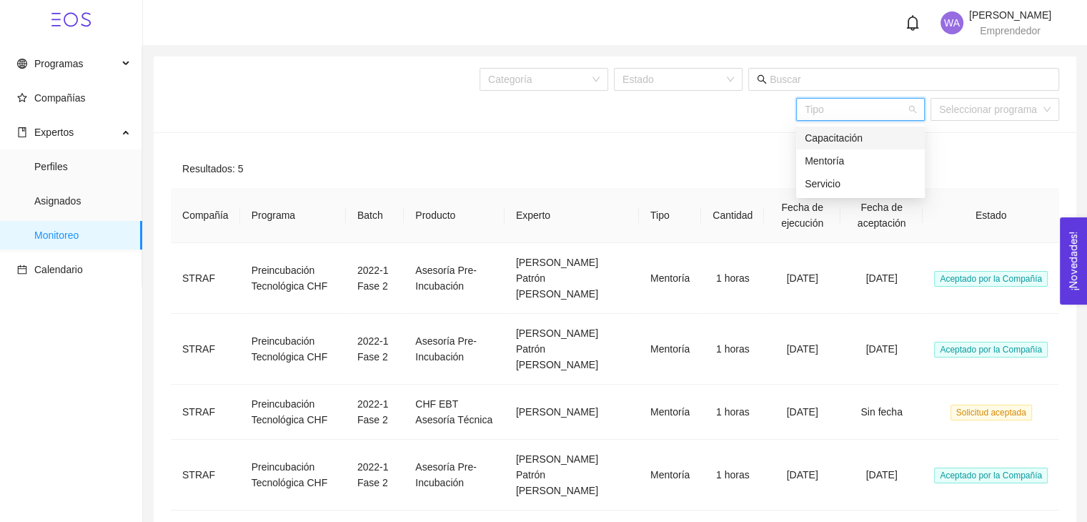
click at [847, 112] on input "search" at bounding box center [856, 109] width 102 height 21
click at [833, 158] on div "Mentoría" at bounding box center [861, 161] width 112 height 16
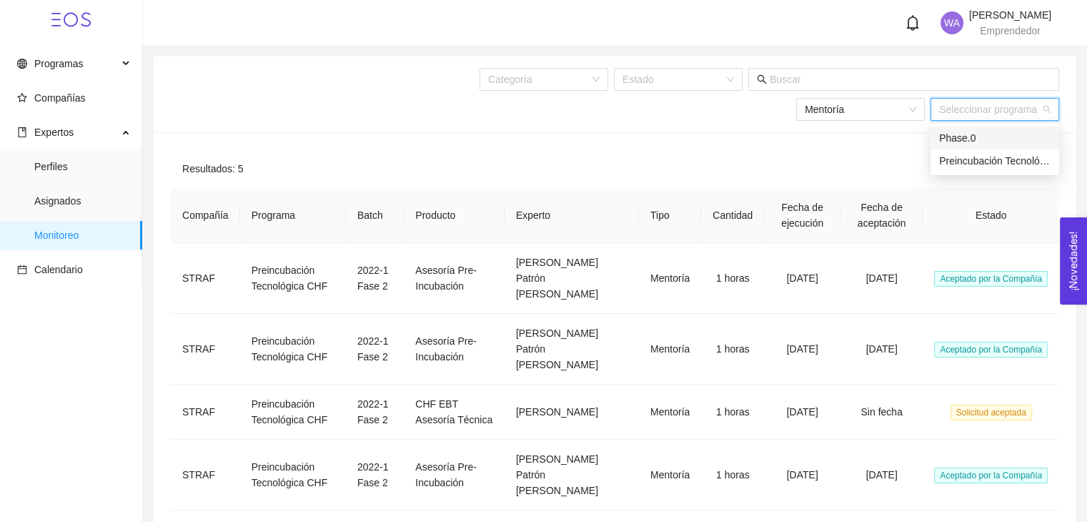
click at [957, 109] on input "search" at bounding box center [990, 109] width 102 height 21
click at [954, 142] on div "Phase.0" at bounding box center [995, 138] width 112 height 16
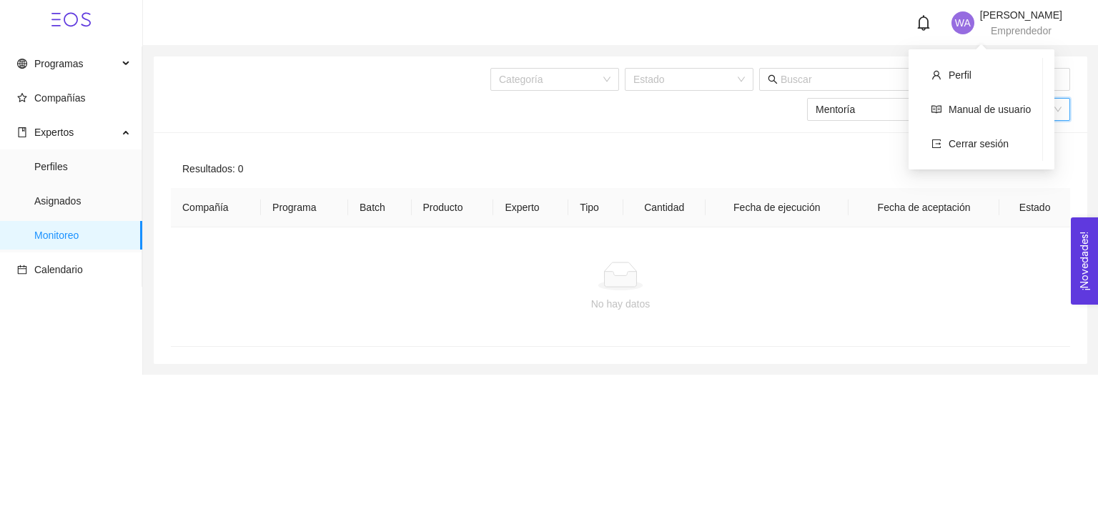
click at [985, 19] on span "[PERSON_NAME]" at bounding box center [1021, 14] width 82 height 11
click at [976, 107] on link "Manual de usuario" at bounding box center [990, 109] width 82 height 11
click at [64, 18] on icon at bounding box center [71, 20] width 14 height 14
